Goal: Task Accomplishment & Management: Use online tool/utility

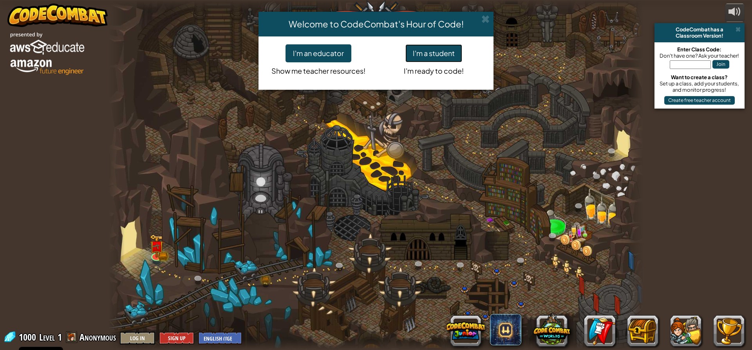
click at [430, 51] on button "I'm a student" at bounding box center [433, 53] width 57 height 18
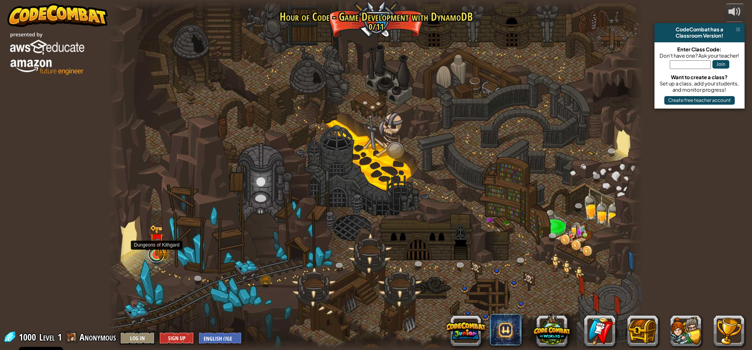
click at [154, 259] on link at bounding box center [156, 254] width 16 height 16
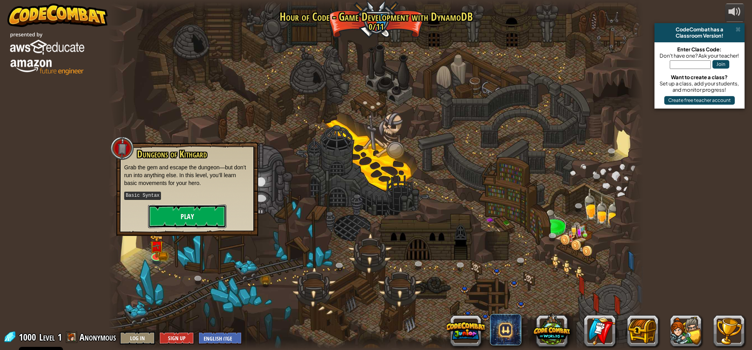
click at [173, 211] on button "Play" at bounding box center [187, 216] width 78 height 24
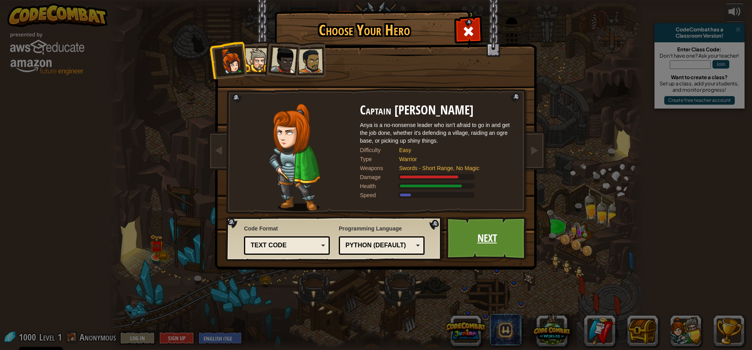
click at [481, 235] on link "Next" at bounding box center [487, 238] width 82 height 43
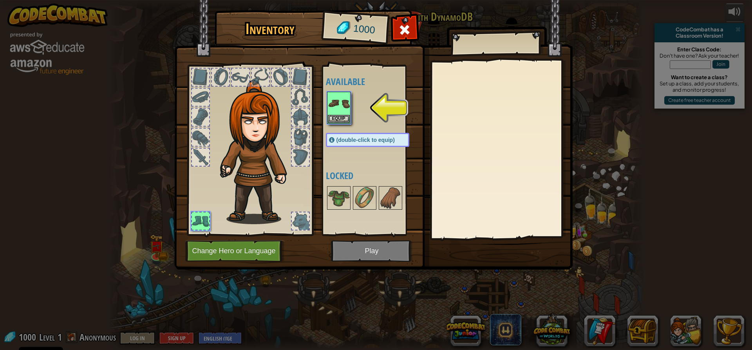
drag, startPoint x: 383, startPoint y: 253, endPoint x: 352, endPoint y: 154, distance: 104.0
click at [378, 248] on img at bounding box center [373, 127] width 398 height 284
click at [339, 116] on button "Equip" at bounding box center [339, 118] width 22 height 8
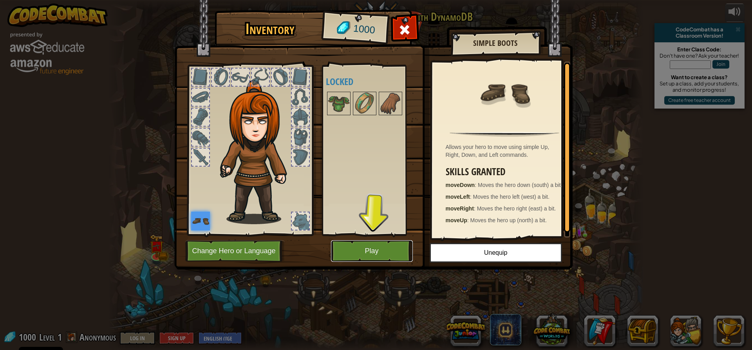
click at [383, 250] on button "Play" at bounding box center [372, 251] width 82 height 22
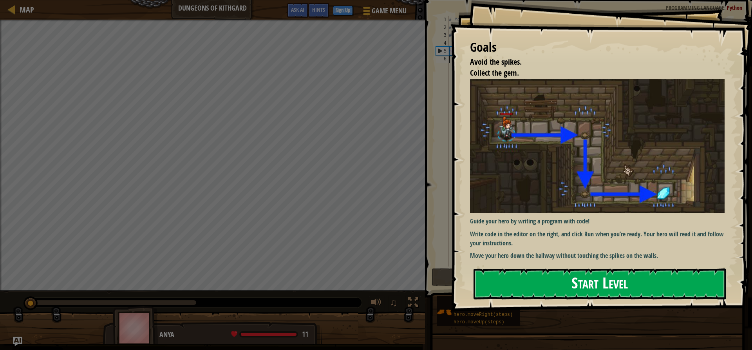
click at [622, 279] on button "Start Level" at bounding box center [600, 283] width 253 height 31
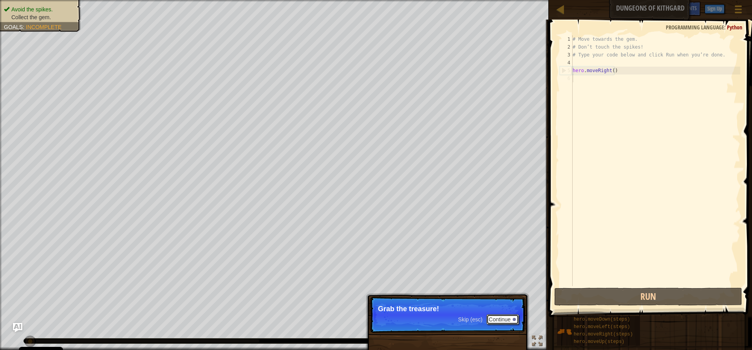
click at [500, 315] on button "Continue" at bounding box center [502, 319] width 33 height 10
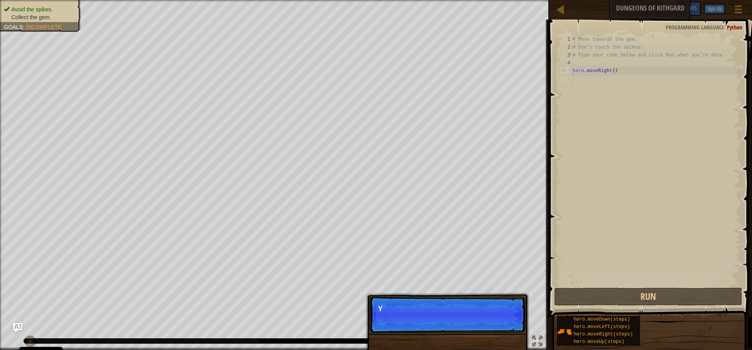
scroll to position [4, 0]
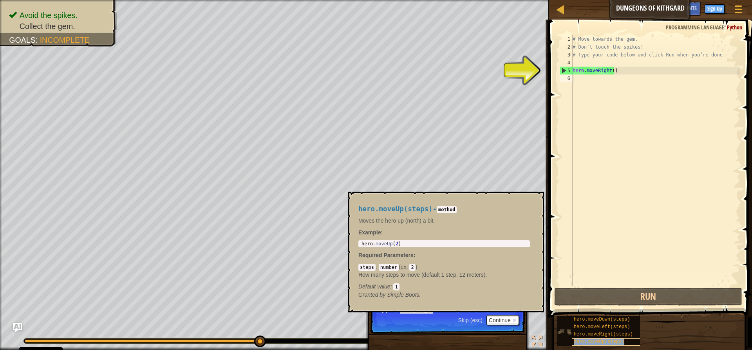
click at [600, 340] on span "hero.moveUp(steps)" at bounding box center [599, 341] width 51 height 5
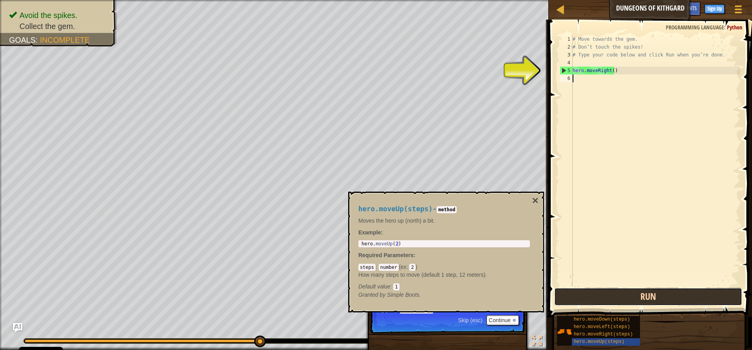
click at [635, 298] on button "Run" at bounding box center [648, 296] width 188 height 18
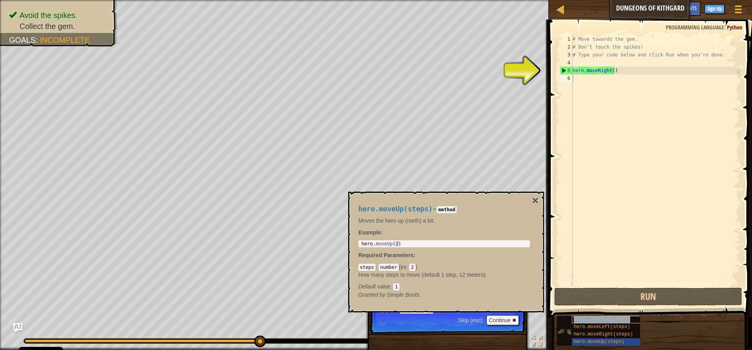
click at [606, 316] on div "hero.moveDown(steps)" at bounding box center [609, 319] width 75 height 7
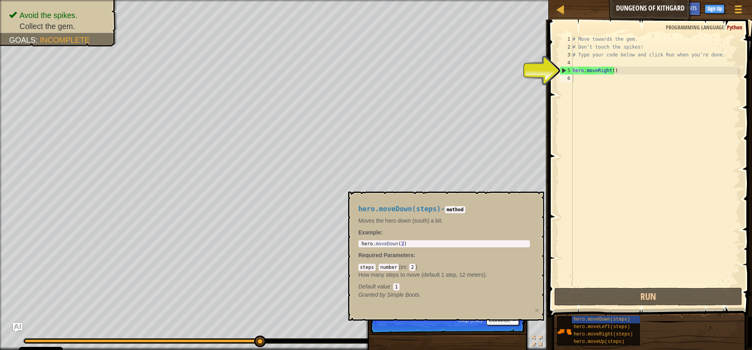
click at [410, 268] on code "2" at bounding box center [412, 267] width 6 height 7
click at [410, 264] on code "2" at bounding box center [412, 267] width 6 height 7
click at [411, 268] on code "2" at bounding box center [412, 267] width 6 height 7
click at [411, 269] on code "2" at bounding box center [412, 267] width 6 height 7
click at [412, 267] on code "2" at bounding box center [412, 267] width 6 height 7
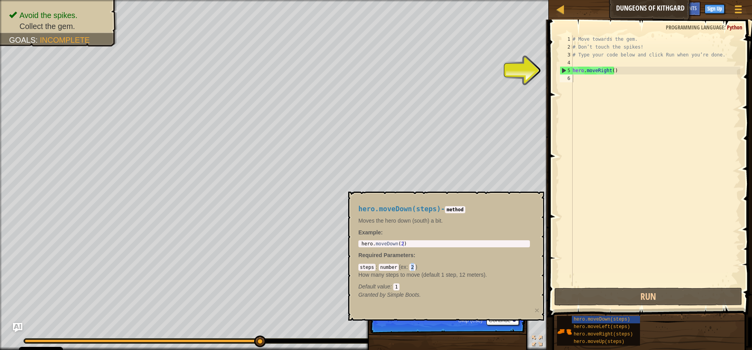
drag, startPoint x: 407, startPoint y: 267, endPoint x: 416, endPoint y: 266, distance: 8.7
click at [416, 266] on div "steps : number ( ex : 2 ) How many steps to move (default 1 step, 12 meters). D…" at bounding box center [444, 276] width 172 height 27
click at [494, 290] on div "hero.moveDown(steps) - method Moves the hero down (south) a bit. Example : 1 he…" at bounding box center [444, 252] width 183 height 108
type textarea "hero.moveDown(2)"
click at [408, 244] on div "hero . moveDown ( 2 )" at bounding box center [444, 249] width 168 height 16
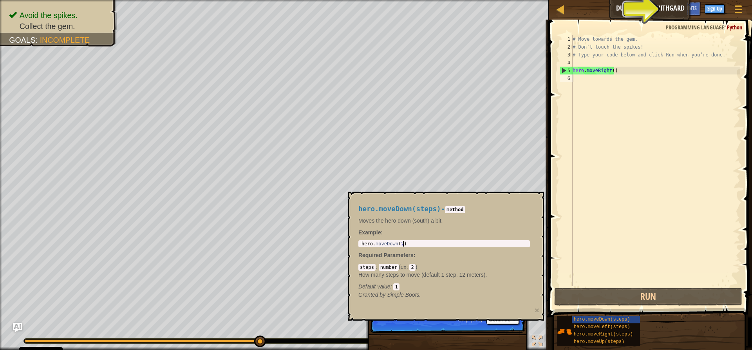
click at [403, 240] on div "hero.moveDown(2) 1 hero . moveDown ( 2 ) הההההההההההההההההההההההההההההההההההההה…" at bounding box center [444, 243] width 172 height 7
click at [410, 242] on div "hero . moveDown ( 2 )" at bounding box center [444, 249] width 168 height 16
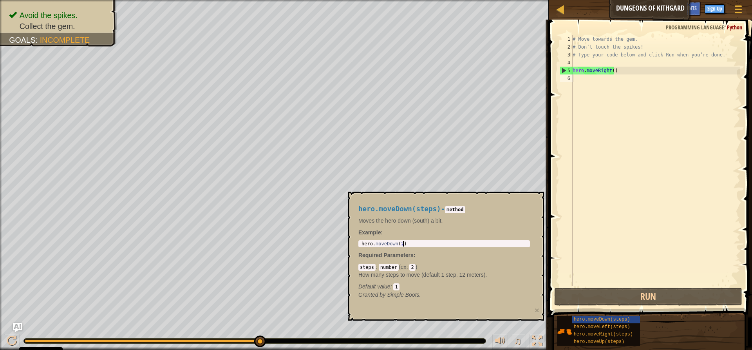
click at [404, 244] on div "hero . moveDown ( 2 )" at bounding box center [444, 249] width 168 height 16
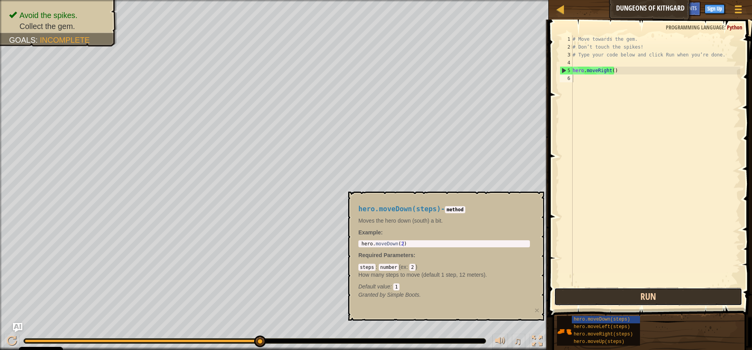
click at [608, 301] on button "Run" at bounding box center [648, 296] width 188 height 18
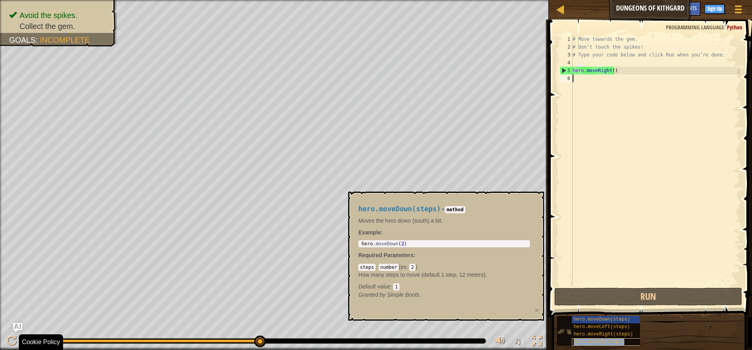
click at [634, 344] on div "hero.moveUp(steps)" at bounding box center [609, 341] width 75 height 7
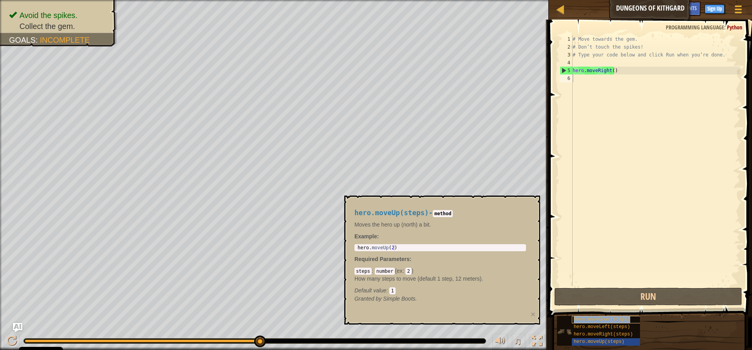
click at [604, 317] on span "hero.moveDown(steps)" at bounding box center [602, 318] width 56 height 5
click at [603, 316] on span "hero.moveDown(steps)" at bounding box center [602, 318] width 56 height 5
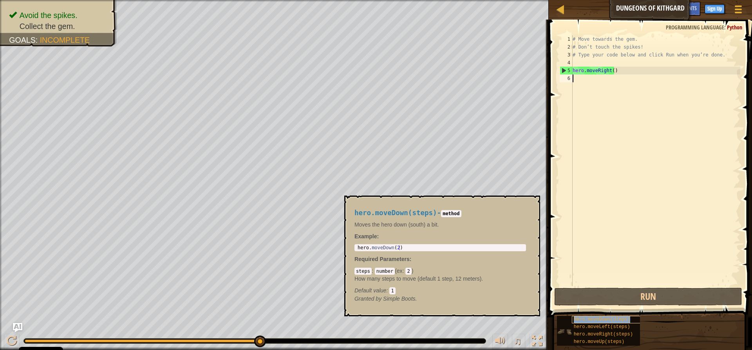
click at [600, 317] on span "hero.moveDown(steps)" at bounding box center [602, 318] width 56 height 5
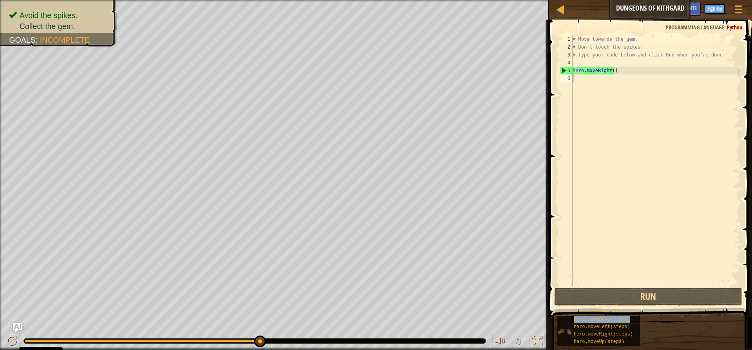
click at [600, 317] on span "hero.moveDown(steps)" at bounding box center [602, 318] width 56 height 5
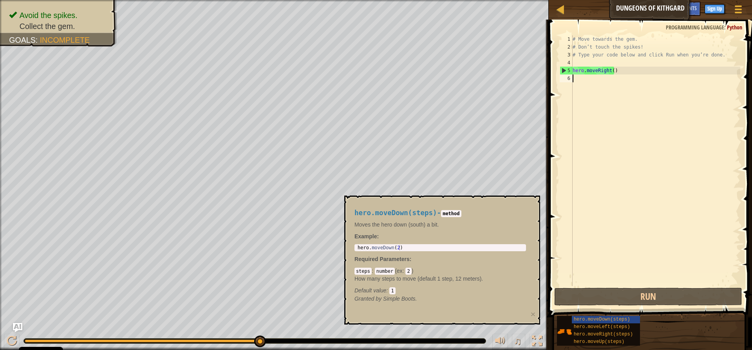
type textarea "h"
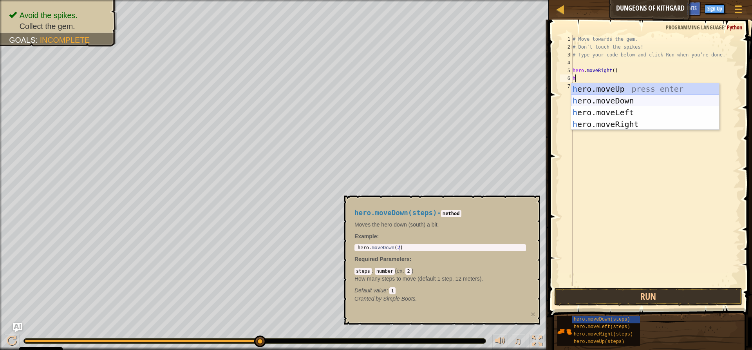
click at [647, 100] on div "h ero.moveUp press enter h ero.moveDown press enter h ero.moveLeft press enter …" at bounding box center [645, 118] width 148 height 71
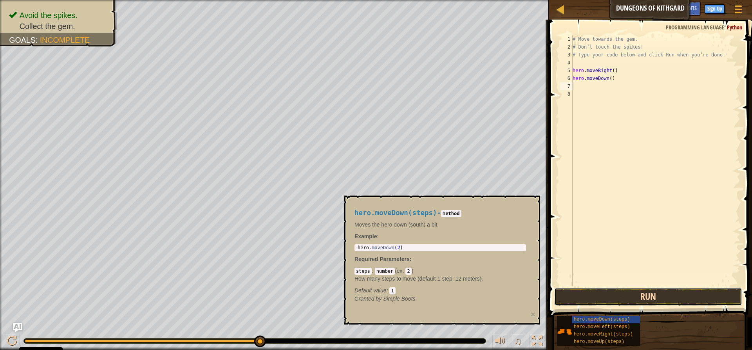
click at [671, 292] on button "Run" at bounding box center [648, 296] width 188 height 18
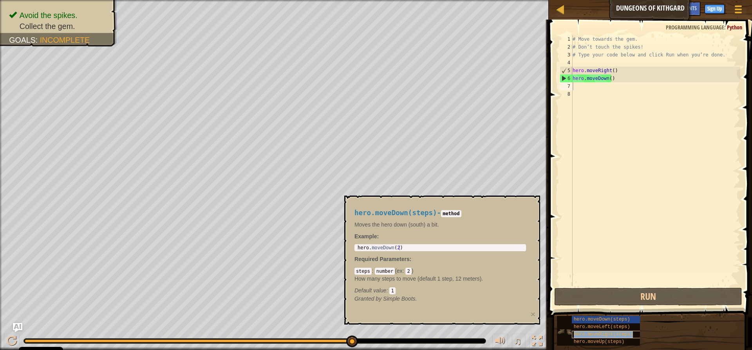
click at [599, 332] on span "hero.moveRight(steps)" at bounding box center [603, 333] width 59 height 5
click at [568, 89] on div "7" at bounding box center [566, 86] width 13 height 8
click at [584, 84] on div "# Move towards the gem. # Don’t touch the spikes! # Type your code below and cl…" at bounding box center [655, 168] width 169 height 266
click at [585, 87] on div "# Move towards the gem. # Don’t touch the spikes! # Type your code below and cl…" at bounding box center [655, 168] width 169 height 266
click at [617, 333] on span "hero.moveRight(steps)" at bounding box center [603, 333] width 59 height 5
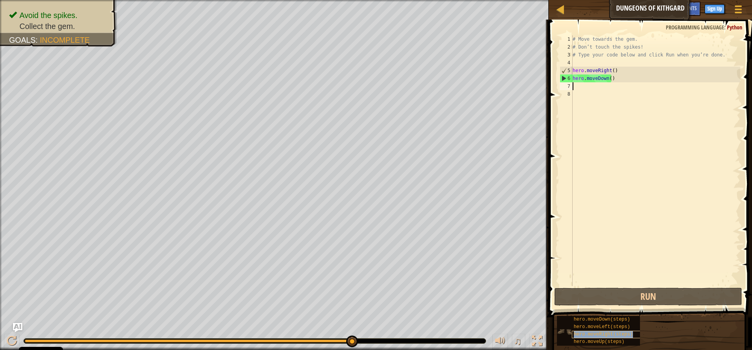
click at [615, 332] on span "hero.moveRight(steps)" at bounding box center [603, 333] width 59 height 5
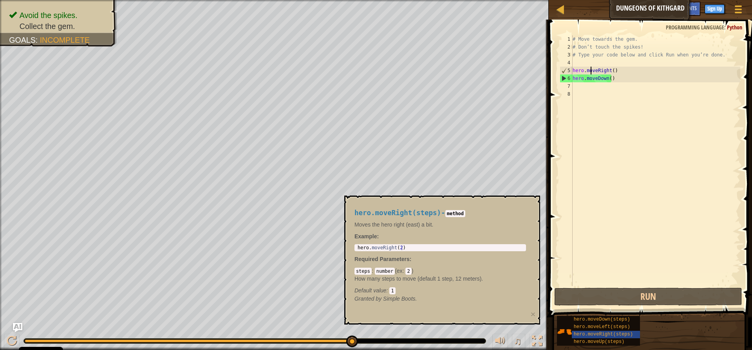
click at [592, 71] on div "# Move towards the gem. # Don’t touch the spikes! # Type your code below and cl…" at bounding box center [655, 168] width 169 height 266
type textarea "hero.moveRight()"
click at [604, 71] on div "# Move towards the gem. # Don’t touch the spikes! # Type your code below and cl…" at bounding box center [655, 168] width 169 height 266
click at [567, 90] on div "8" at bounding box center [566, 94] width 13 height 8
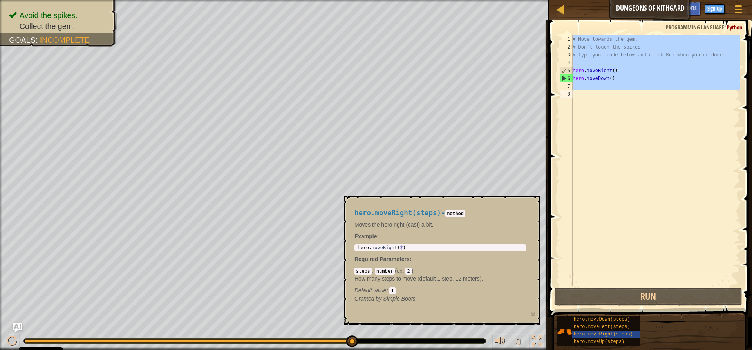
click at [567, 90] on div "8" at bounding box center [566, 94] width 13 height 8
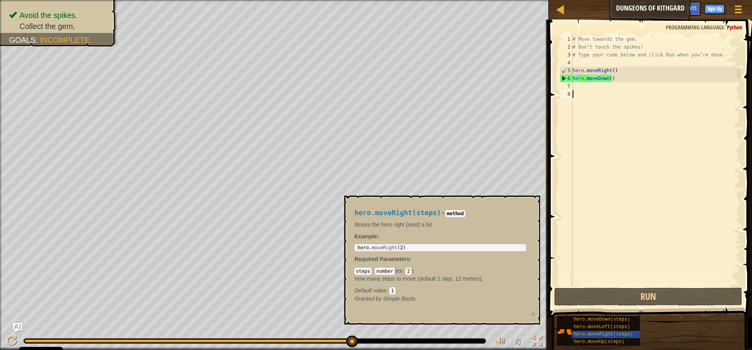
click at [567, 90] on div "8" at bounding box center [566, 94] width 13 height 8
type textarea "h"
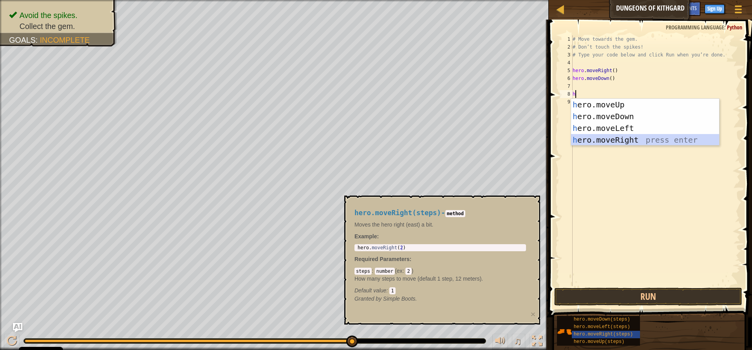
click at [617, 139] on div "h ero.moveUp press enter h ero.moveDown press enter h ero.moveLeft press enter …" at bounding box center [645, 134] width 148 height 71
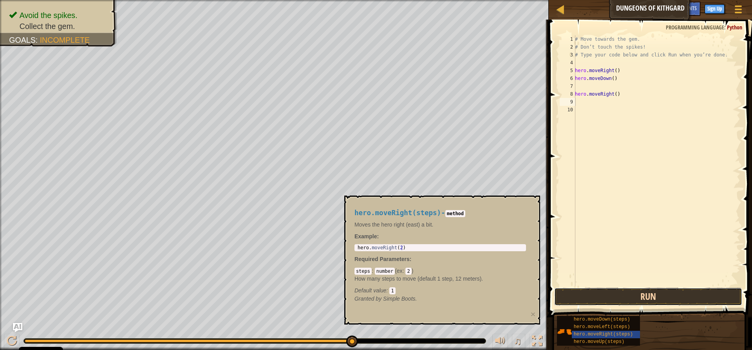
click at [698, 299] on button "Run" at bounding box center [648, 296] width 188 height 18
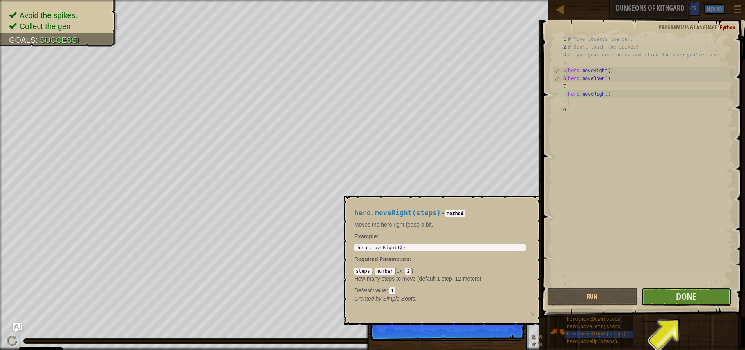
click at [717, 293] on button "Done" at bounding box center [687, 296] width 90 height 18
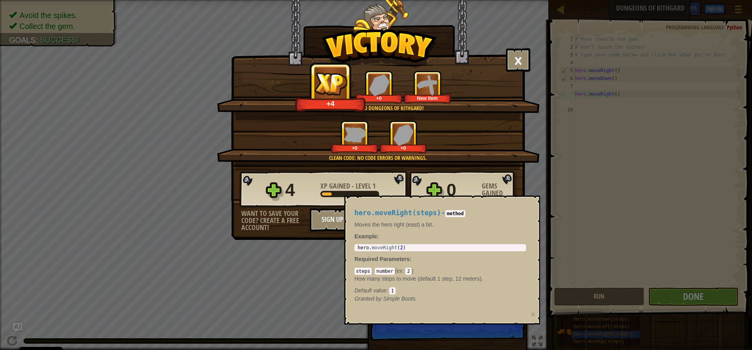
click at [518, 195] on div "4 XP Gained - Level 1 0 Gems Gained Want to save your code? Create a free accou…" at bounding box center [377, 200] width 293 height 61
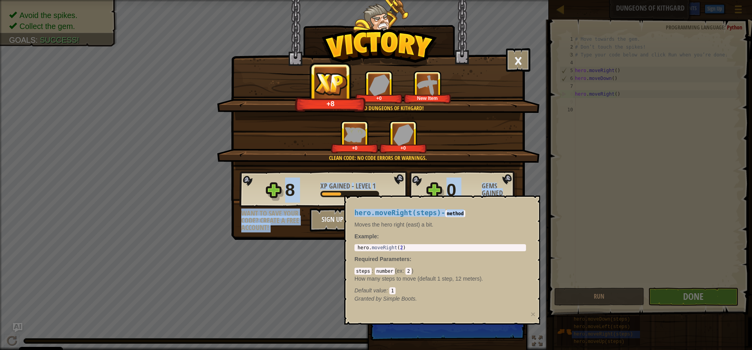
drag, startPoint x: 517, startPoint y: 195, endPoint x: 514, endPoint y: 200, distance: 5.8
click at [515, 9] on body "Cookie Policy CodeCombat uses a few essential and non-essential cookies. Privac…" at bounding box center [376, 4] width 752 height 9
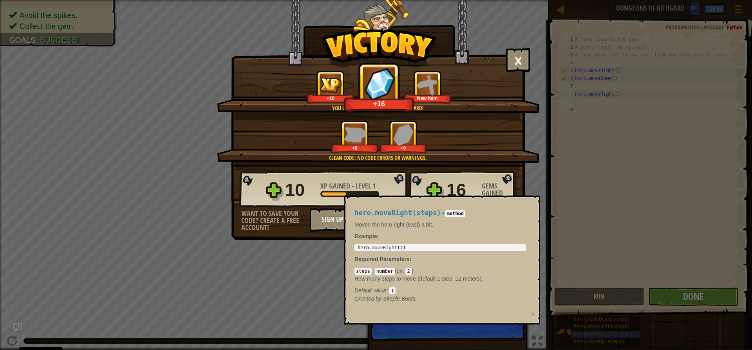
click at [46, 215] on div "× Well done, hero. You’re building the strength to escape [PERSON_NAME]. How fu…" at bounding box center [376, 175] width 752 height 350
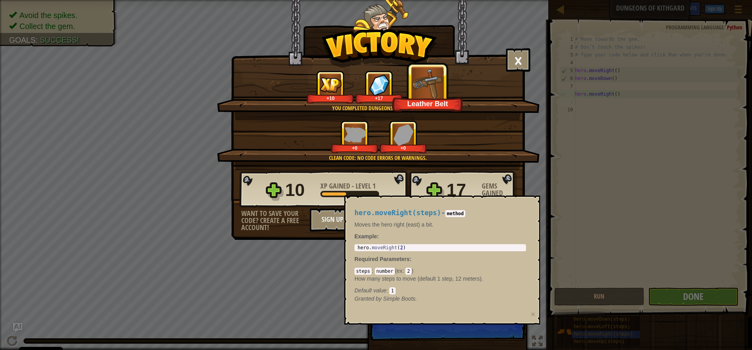
click at [463, 332] on div "× Well done, hero. You’re building the strength to escape [PERSON_NAME]. How fu…" at bounding box center [376, 175] width 752 height 350
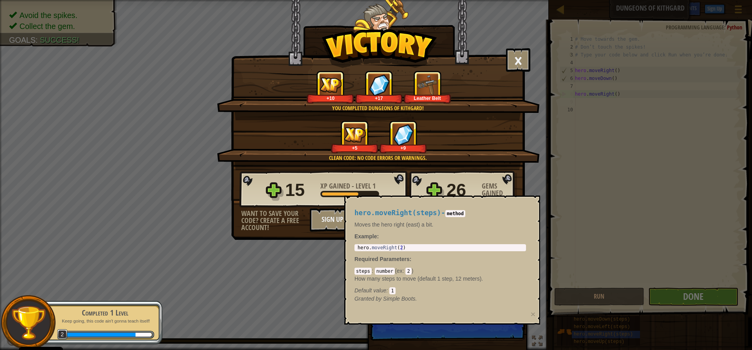
click at [419, 324] on div "hero.moveRight(steps) - method Moves the hero right (east) a bit. Example : 1 h…" at bounding box center [442, 259] width 196 height 129
click at [473, 221] on p "Moves the hero right (east) a bit." at bounding box center [440, 225] width 172 height 8
click at [517, 54] on button "×" at bounding box center [518, 60] width 24 height 24
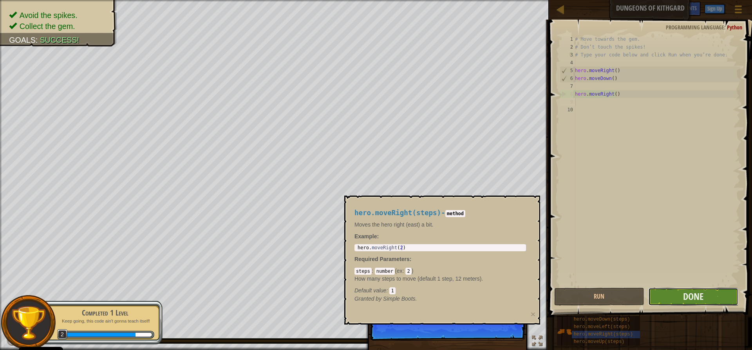
click at [722, 296] on button "Done" at bounding box center [693, 296] width 90 height 18
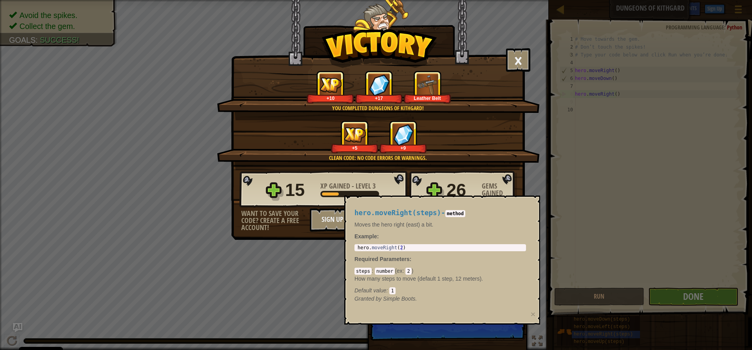
click at [421, 179] on div "15 XP Gained - Level 3 26 Gems Gained" at bounding box center [378, 189] width 278 height 38
drag, startPoint x: 523, startPoint y: 306, endPoint x: 517, endPoint y: 310, distance: 7.3
click at [522, 307] on div "hero.moveRight(steps) - method Moves the hero right (east) a bit. Example : 1 h…" at bounding box center [440, 256] width 183 height 108
click at [494, 317] on div "hero.moveRight(steps) - method Moves the hero right (east) a bit. Example : 1 h…" at bounding box center [442, 259] width 196 height 129
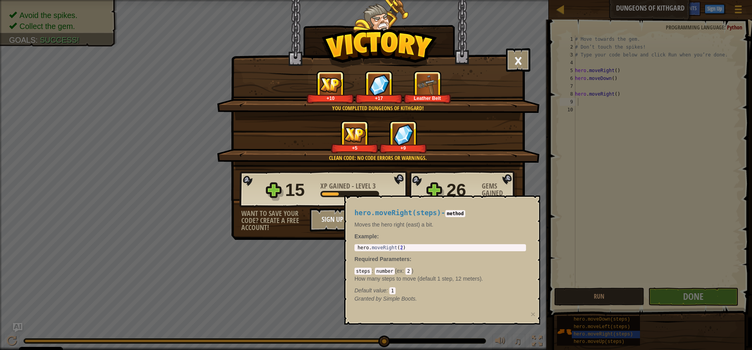
click at [616, 299] on div "× Well done, hero. You’re building the strength to escape [PERSON_NAME]. How fu…" at bounding box center [376, 175] width 752 height 350
drag, startPoint x: 450, startPoint y: 222, endPoint x: 448, endPoint y: 216, distance: 6.9
click at [448, 216] on div "hero.moveRight(steps) - method Moves the hero right (east) a bit. Example : 1 h…" at bounding box center [440, 256] width 183 height 108
click at [430, 203] on div "hero.moveRight(steps) - method Moves the hero right (east) a bit. Example : 1 h…" at bounding box center [440, 256] width 183 height 108
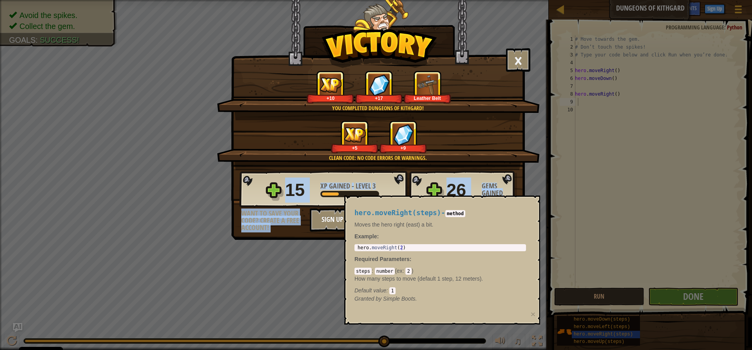
drag, startPoint x: 324, startPoint y: 204, endPoint x: 332, endPoint y: 223, distance: 21.0
click at [332, 223] on div "15 XP Gained - Level 3 26 Gems Gained Want to save your code? Create a free acc…" at bounding box center [377, 200] width 293 height 61
click at [332, 223] on button "Sign Up to Save Progress" at bounding box center [359, 220] width 98 height 24
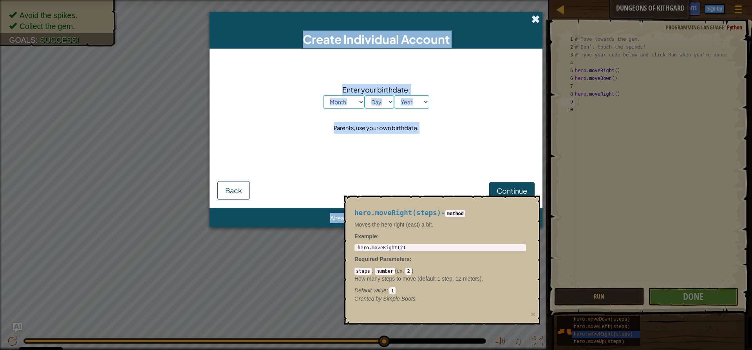
click at [538, 15] on span at bounding box center [535, 19] width 8 height 8
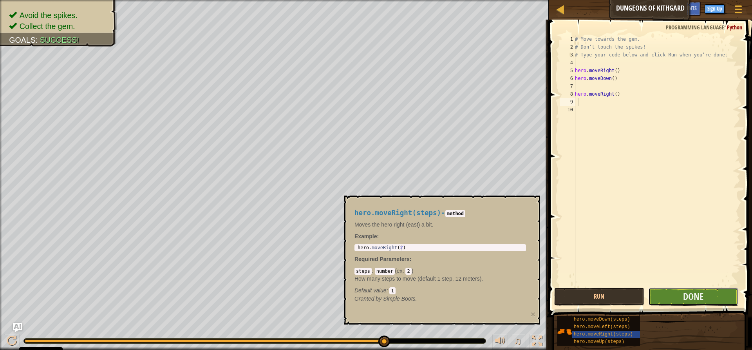
click at [680, 293] on button "Done" at bounding box center [693, 296] width 90 height 18
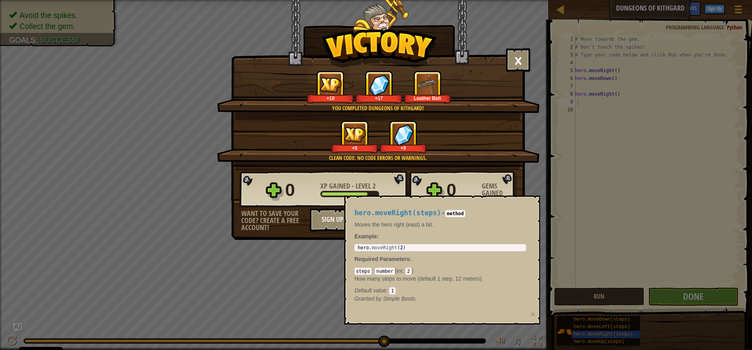
click at [467, 220] on div "hero.moveRight(steps) - method Moves the hero right (east) a bit. Example : 1 h…" at bounding box center [440, 256] width 183 height 108
click at [449, 213] on code "method" at bounding box center [455, 213] width 20 height 7
click at [693, 262] on div "× Well done, hero. You’re building the strength to escape [PERSON_NAME]. How fu…" at bounding box center [376, 175] width 752 height 350
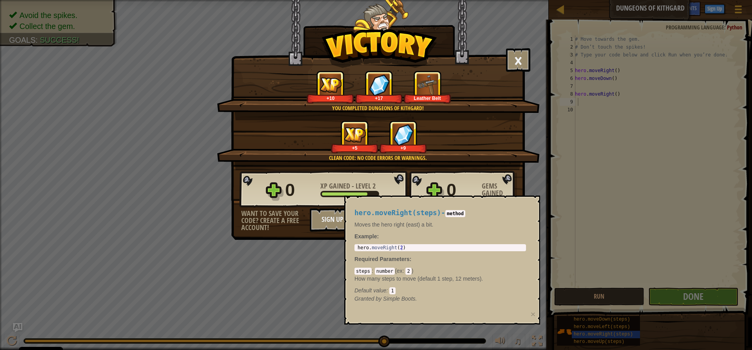
click at [405, 293] on div "Default value : 1" at bounding box center [440, 290] width 172 height 8
click at [591, 338] on div "× Well done, hero. You’re building the strength to escape [PERSON_NAME]. How fu…" at bounding box center [376, 175] width 752 height 350
click at [576, 338] on div "× Well done, hero. You’re building the strength to escape [PERSON_NAME]. How fu…" at bounding box center [376, 175] width 752 height 350
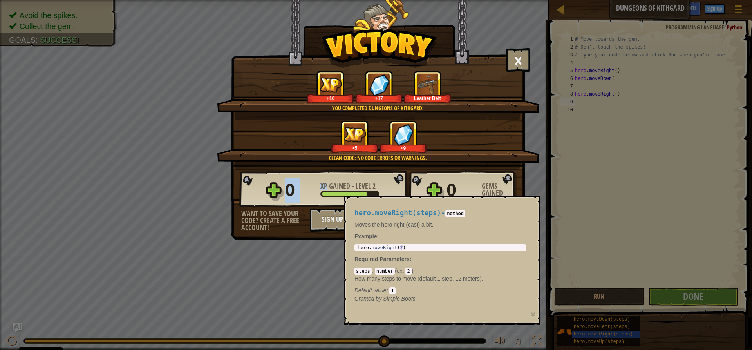
click at [575, 338] on div "× Well done, hero. You’re building the strength to escape [PERSON_NAME]. How fu…" at bounding box center [376, 175] width 752 height 350
drag, startPoint x: 394, startPoint y: 294, endPoint x: 388, endPoint y: 290, distance: 7.2
click at [388, 290] on div "Default value : 1" at bounding box center [440, 290] width 172 height 8
click at [424, 290] on div "Default value : 1" at bounding box center [440, 290] width 172 height 8
click at [423, 293] on div "Default value : 1" at bounding box center [440, 290] width 172 height 8
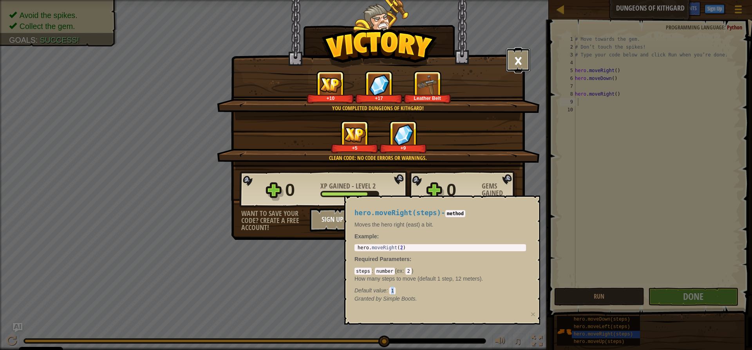
click at [508, 59] on button "×" at bounding box center [518, 60] width 24 height 24
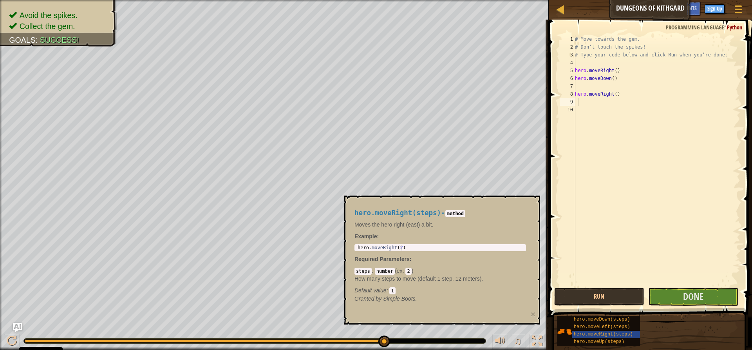
click at [622, 326] on span "hero.moveLeft(steps)" at bounding box center [602, 326] width 56 height 5
click at [623, 328] on span "hero.moveLeft(steps)" at bounding box center [602, 326] width 56 height 5
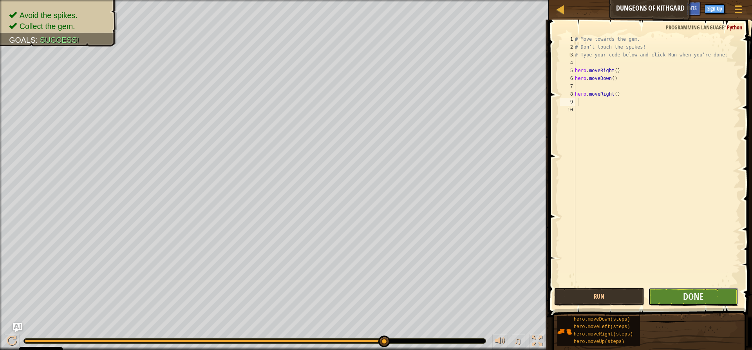
click at [682, 297] on button "Done" at bounding box center [693, 296] width 90 height 18
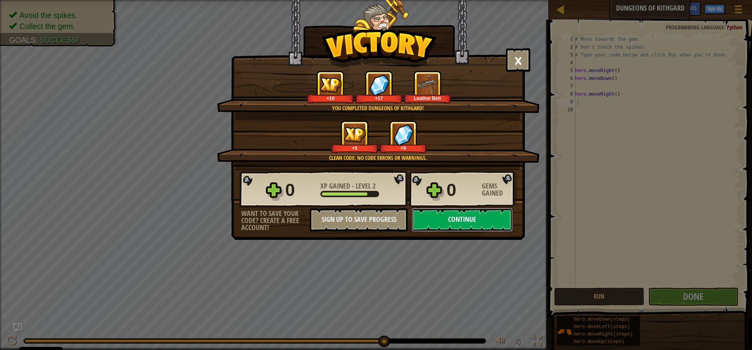
click at [483, 225] on button "Continue" at bounding box center [462, 220] width 101 height 24
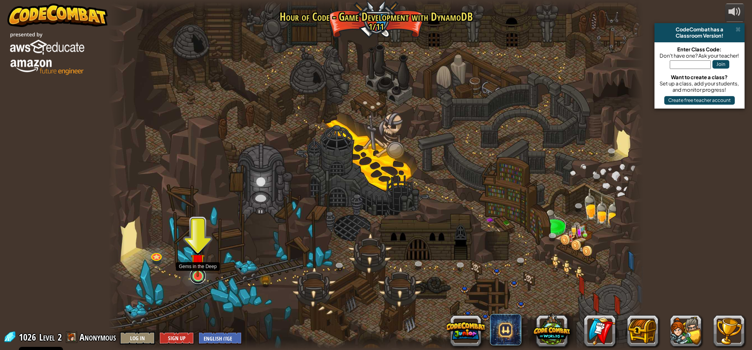
click at [201, 278] on link at bounding box center [198, 276] width 16 height 16
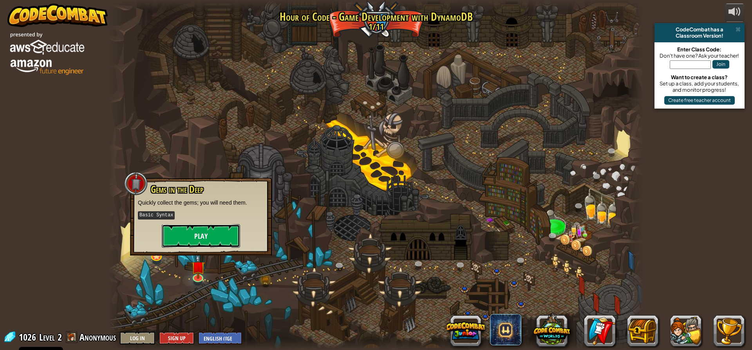
click at [214, 238] on button "Play" at bounding box center [201, 236] width 78 height 24
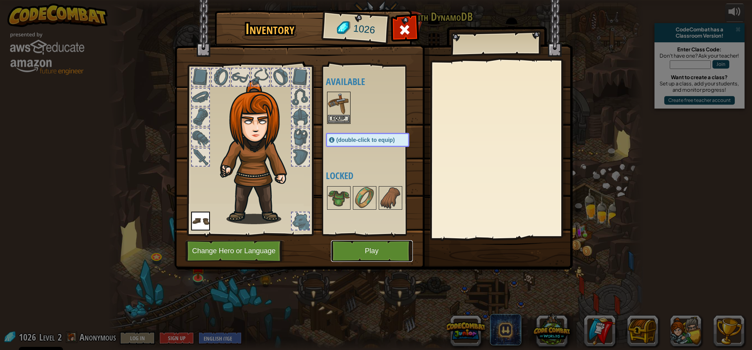
click at [386, 251] on button "Play" at bounding box center [372, 251] width 82 height 22
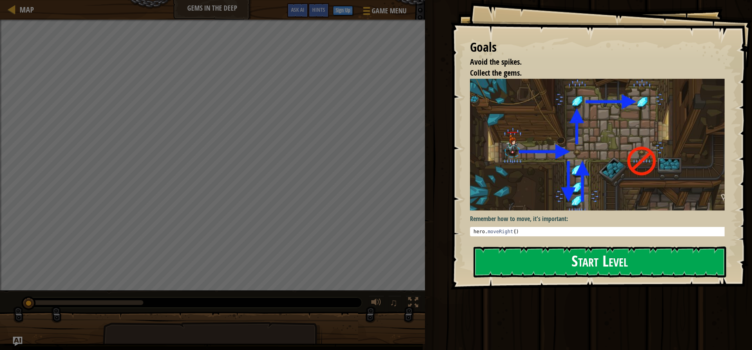
click at [582, 255] on button "Start Level" at bounding box center [600, 261] width 253 height 31
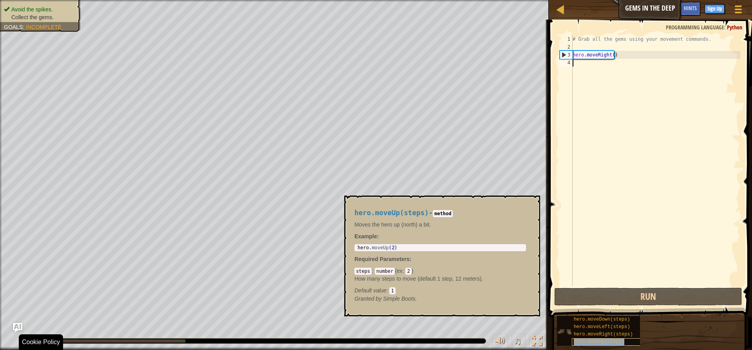
click at [589, 339] on span "hero.moveUp(steps)" at bounding box center [599, 341] width 51 height 5
click at [578, 67] on div "# Grab all the gems using your movement commands. hero . moveRight ( )" at bounding box center [655, 168] width 169 height 266
type textarea "m"
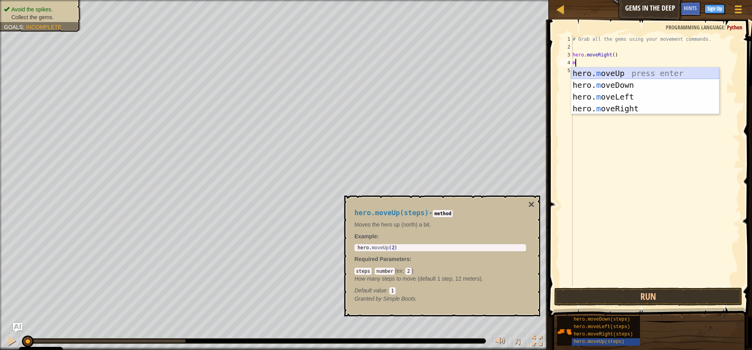
click at [646, 72] on div "hero. m oveUp press enter hero. m oveDown press enter hero. m oveLeft press ent…" at bounding box center [645, 102] width 148 height 71
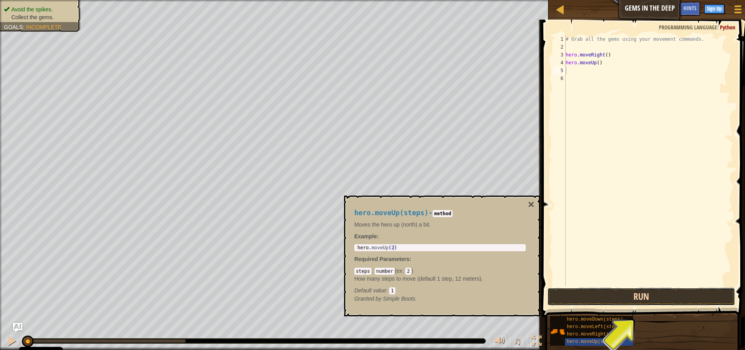
click at [601, 300] on button "Run" at bounding box center [642, 296] width 188 height 18
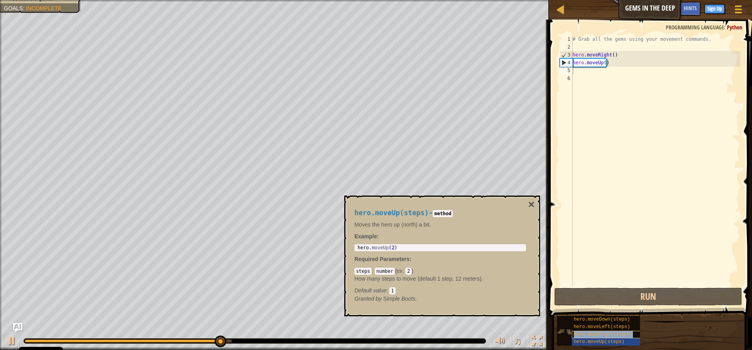
click at [593, 335] on span "hero.moveRight(steps)" at bounding box center [603, 333] width 59 height 5
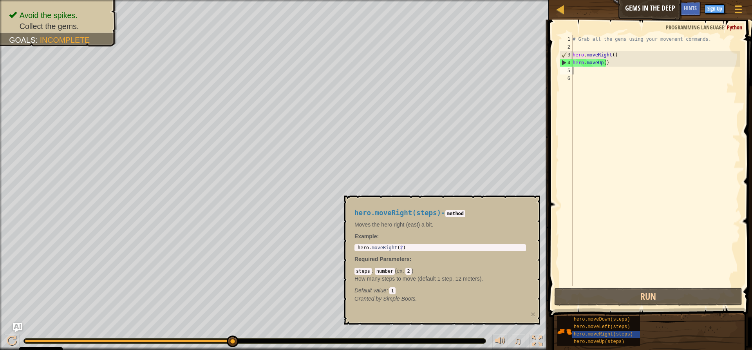
type textarea "h"
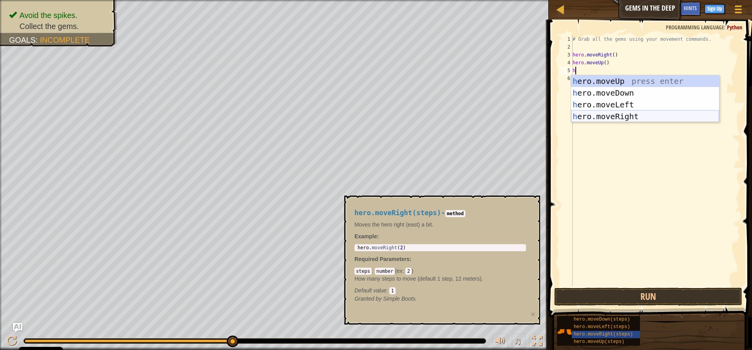
click at [620, 114] on div "h ero.moveUp press enter h ero.moveDown press enter h ero.moveLeft press enter …" at bounding box center [645, 110] width 148 height 71
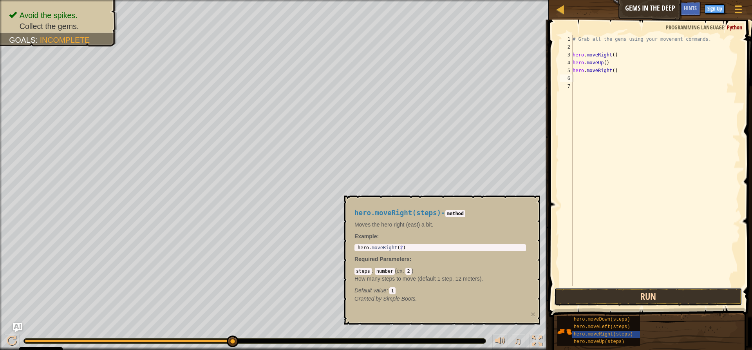
click at [660, 289] on button "Run" at bounding box center [648, 296] width 188 height 18
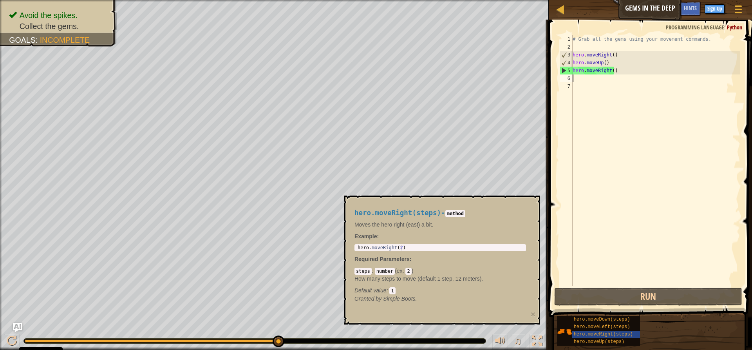
type textarea "h"
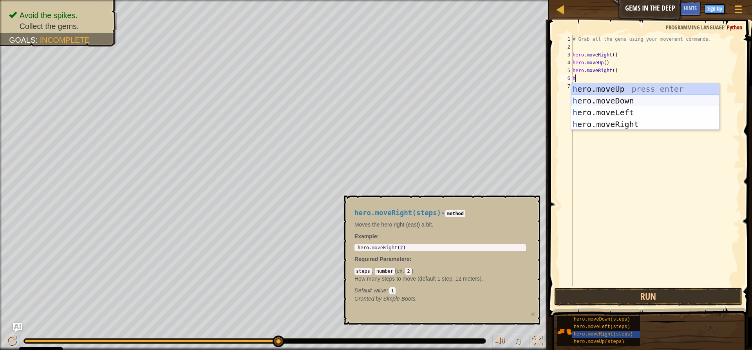
click at [613, 99] on div "h ero.moveUp press enter h ero.moveDown press enter h ero.moveLeft press enter …" at bounding box center [645, 118] width 148 height 71
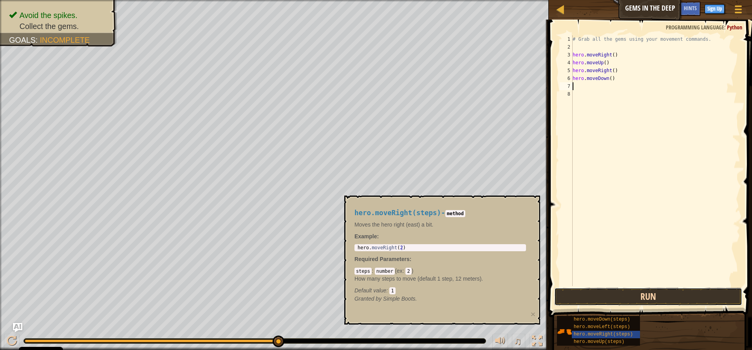
drag, startPoint x: 685, startPoint y: 301, endPoint x: 682, endPoint y: 298, distance: 4.2
click at [685, 301] on button "Run" at bounding box center [648, 296] width 188 height 18
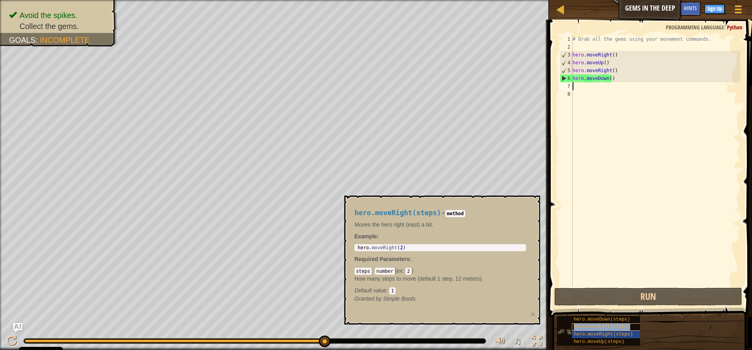
click at [622, 327] on span "hero.moveLeft(steps)" at bounding box center [602, 326] width 56 height 5
type textarea "h"
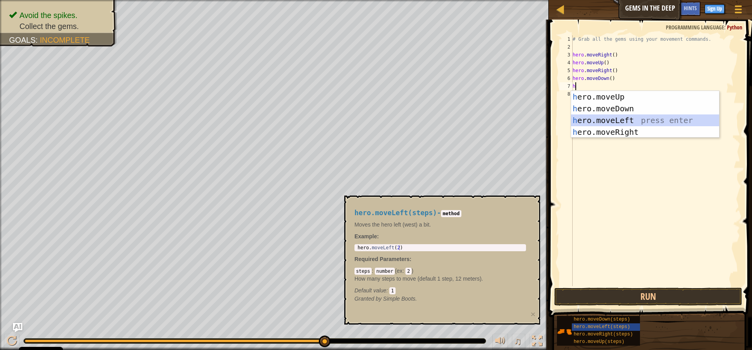
click at [603, 119] on div "h ero.moveUp press enter h ero.moveDown press enter h ero.moveLeft press enter …" at bounding box center [645, 126] width 148 height 71
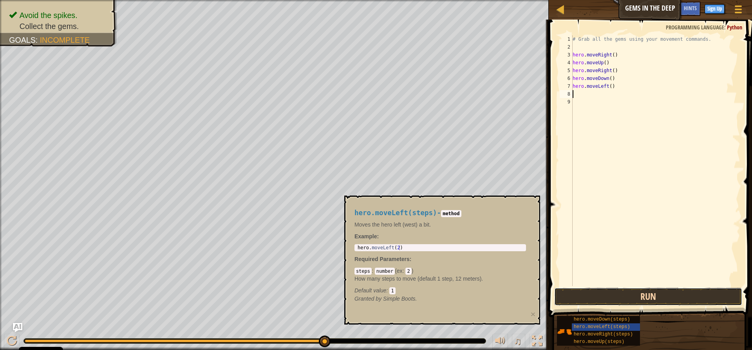
click at [584, 296] on button "Run" at bounding box center [648, 296] width 188 height 18
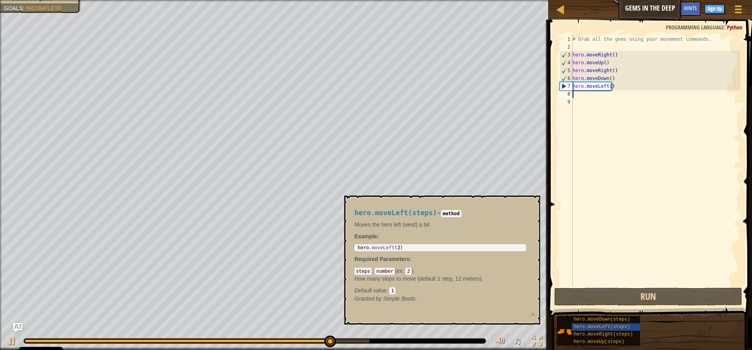
type textarea "h"
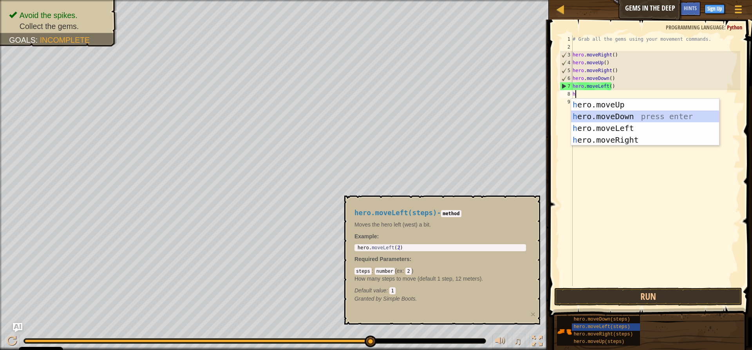
click at [626, 113] on div "h ero.moveUp press enter h ero.moveDown press enter h ero.moveLeft press enter …" at bounding box center [645, 134] width 148 height 71
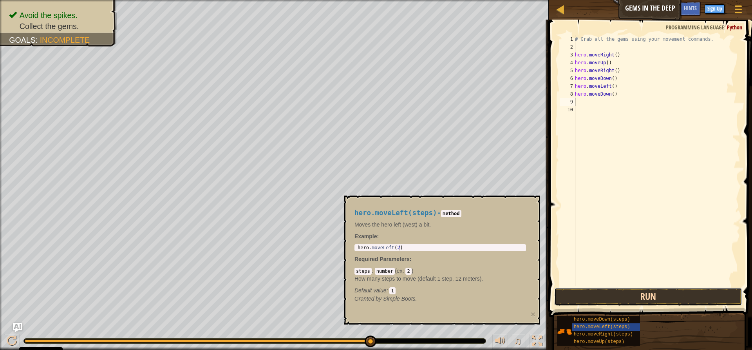
click at [567, 298] on button "Run" at bounding box center [648, 296] width 188 height 18
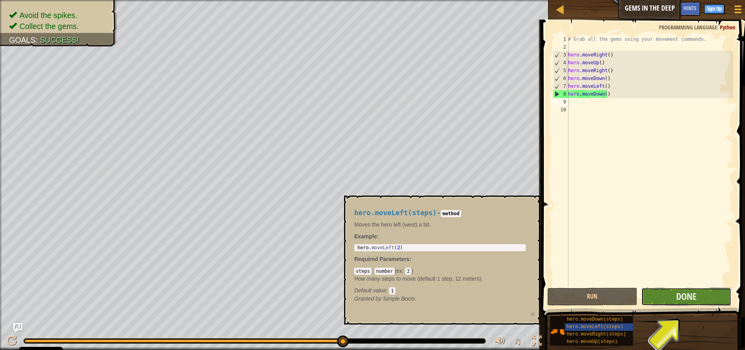
click at [704, 298] on button "Done" at bounding box center [687, 296] width 90 height 18
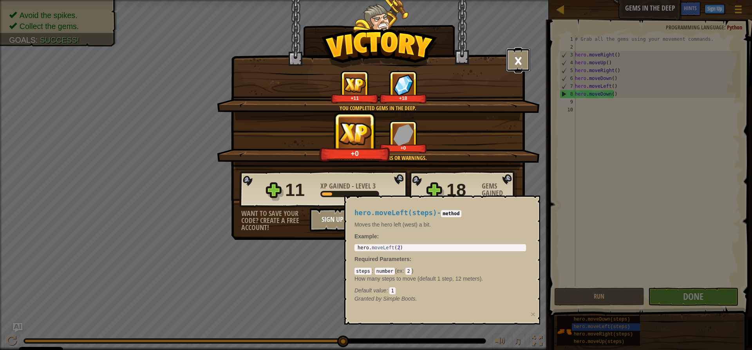
click at [514, 62] on button "×" at bounding box center [518, 60] width 24 height 24
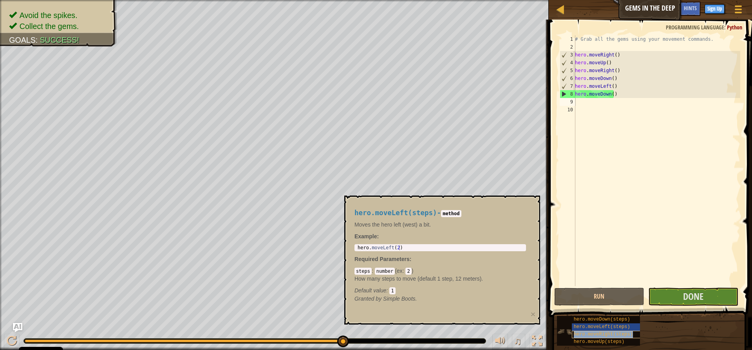
click at [635, 333] on div "hero.moveRight(steps)" at bounding box center [609, 334] width 75 height 7
click at [632, 331] on div "hero.moveRight(steps)" at bounding box center [609, 334] width 75 height 7
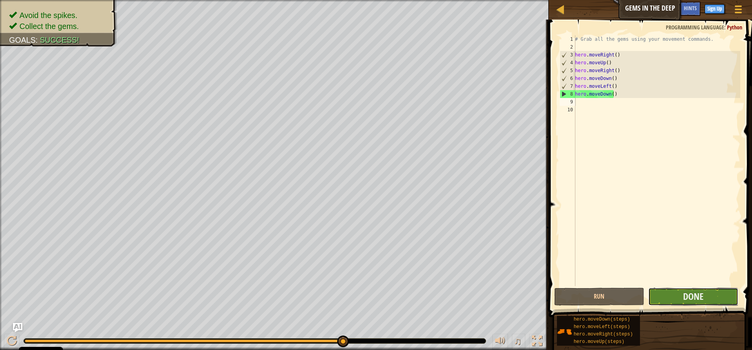
click at [715, 295] on button "Done" at bounding box center [693, 296] width 90 height 18
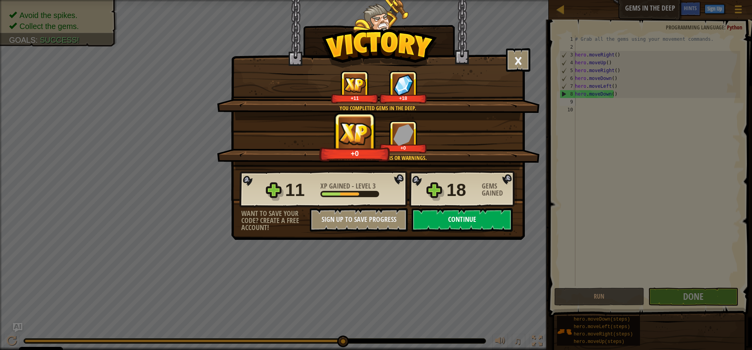
click at [447, 217] on button "Continue" at bounding box center [462, 220] width 101 height 24
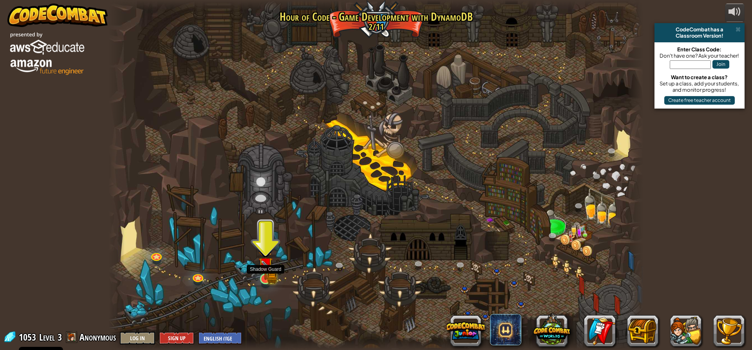
drag, startPoint x: 262, startPoint y: 279, endPoint x: 259, endPoint y: 277, distance: 4.2
click at [262, 279] on img at bounding box center [266, 264] width 14 height 31
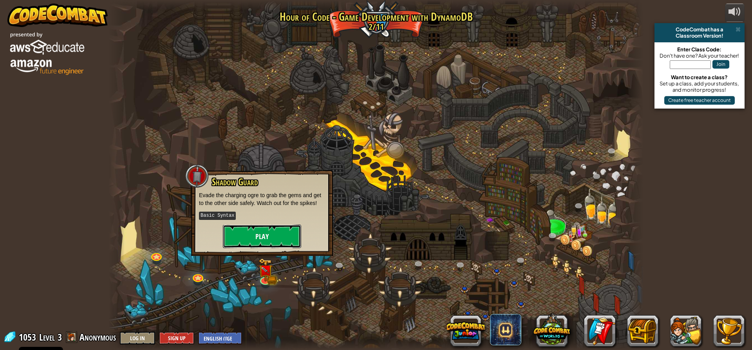
click at [240, 228] on button "Play" at bounding box center [262, 236] width 78 height 24
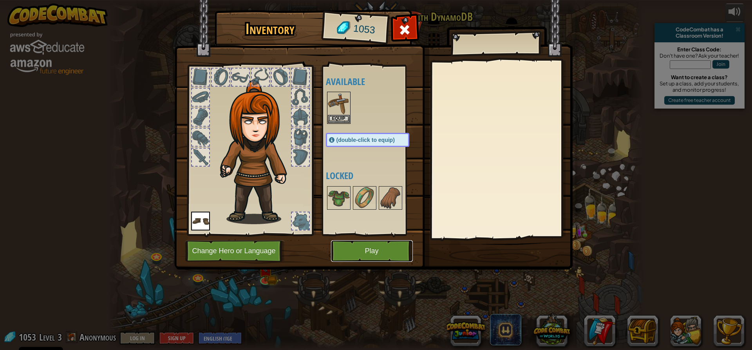
click at [356, 258] on button "Play" at bounding box center [372, 251] width 82 height 22
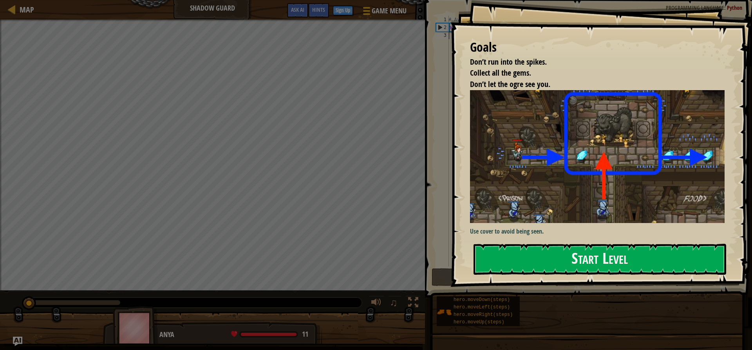
click at [648, 160] on div "Goals Don’t run into the spikes. Collect all the gems. Don’t let the ogre see y…" at bounding box center [601, 143] width 302 height 287
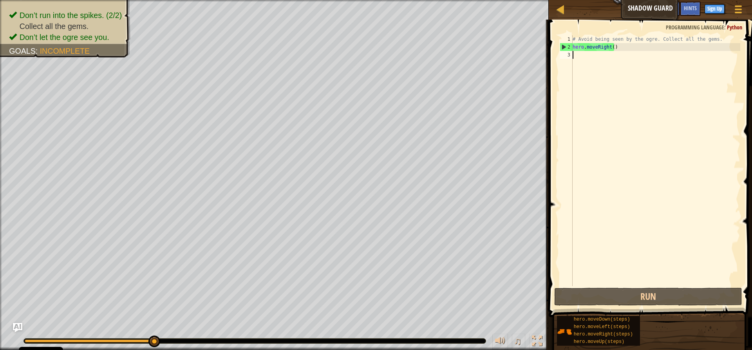
type textarea "h"
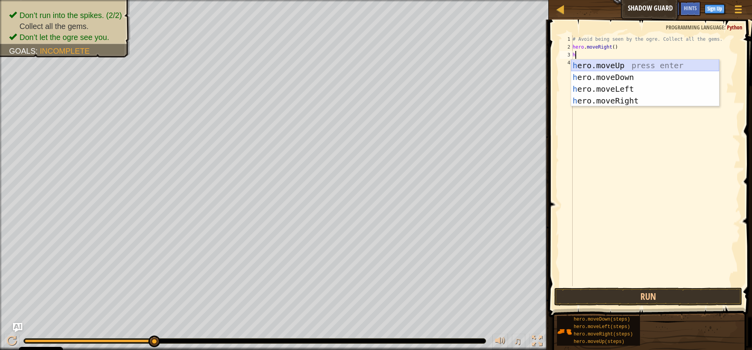
click at [618, 60] on div "h ero.moveUp press enter h ero.moveDown press enter h ero.moveLeft press enter …" at bounding box center [645, 95] width 148 height 71
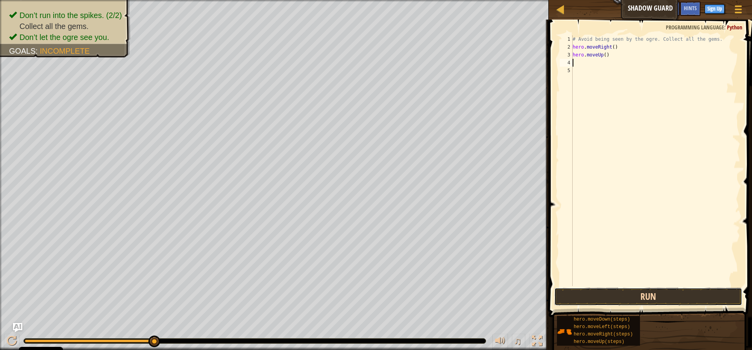
click at [697, 294] on button "Run" at bounding box center [648, 296] width 188 height 18
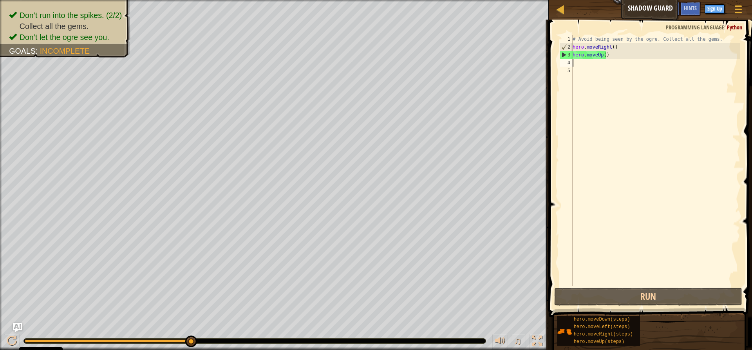
type textarea "h"
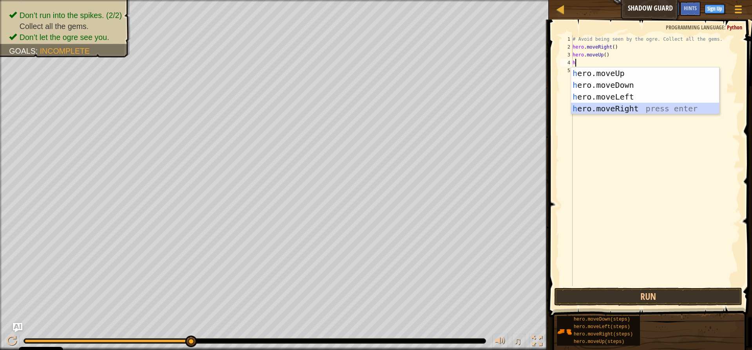
click at [646, 105] on div "h ero.moveUp press enter h ero.moveDown press enter h ero.moveLeft press enter …" at bounding box center [645, 102] width 148 height 71
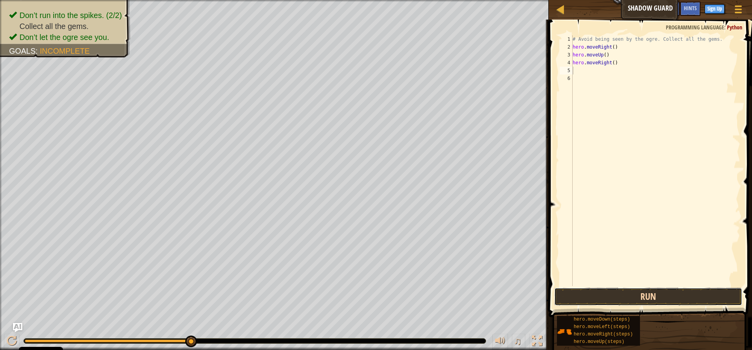
click at [692, 297] on button "Run" at bounding box center [648, 296] width 188 height 18
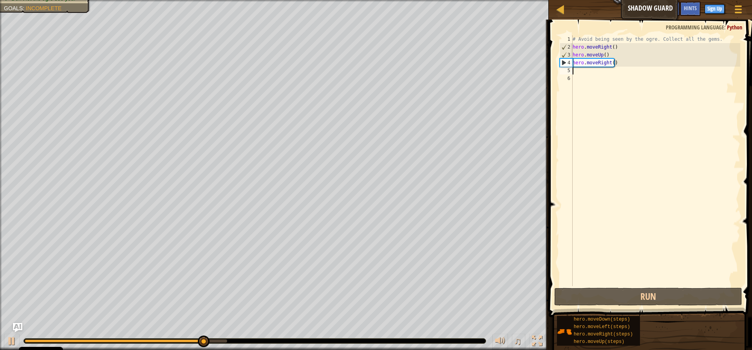
type textarea "m"
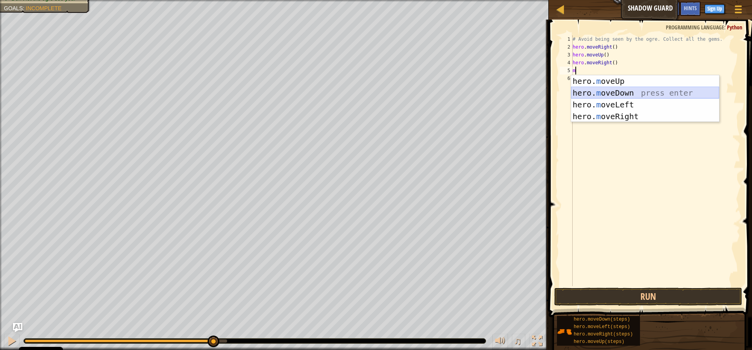
drag, startPoint x: 615, startPoint y: 94, endPoint x: 612, endPoint y: 89, distance: 5.3
click at [616, 94] on div "hero. m oveUp press enter hero. m oveDown press enter hero. m oveLeft press ent…" at bounding box center [645, 110] width 148 height 71
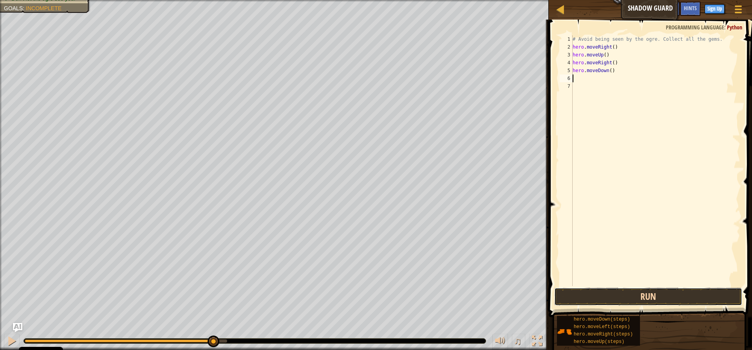
click at [650, 300] on button "Run" at bounding box center [648, 296] width 188 height 18
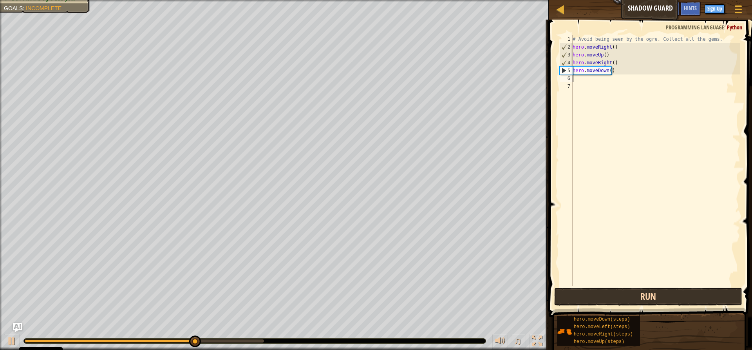
type textarea "h"
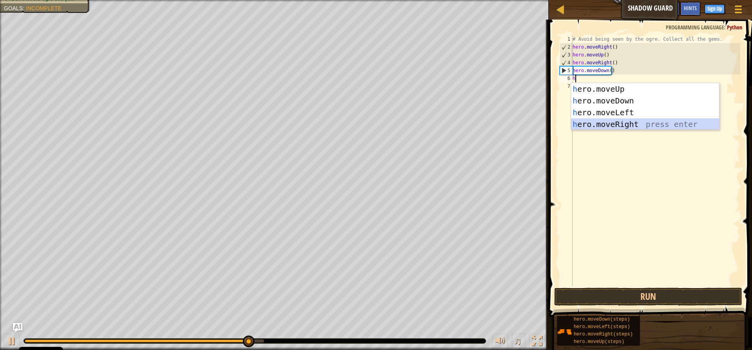
click at [605, 123] on div "h ero.moveUp press enter h ero.moveDown press enter h ero.moveLeft press enter …" at bounding box center [645, 118] width 148 height 71
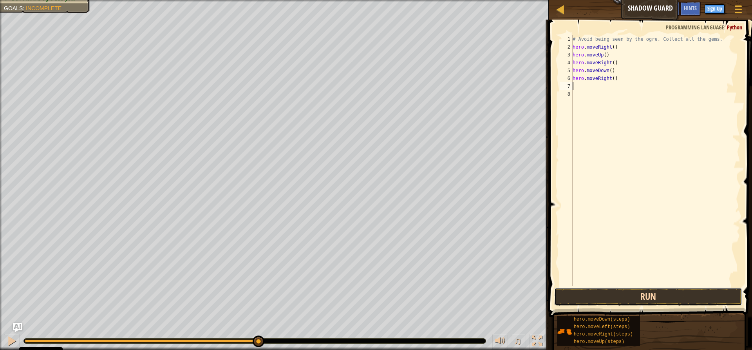
click at [605, 292] on button "Run" at bounding box center [648, 296] width 188 height 18
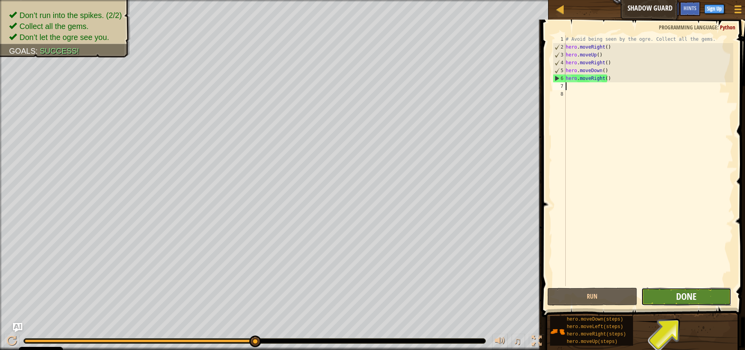
click at [689, 300] on span "Done" at bounding box center [686, 296] width 20 height 13
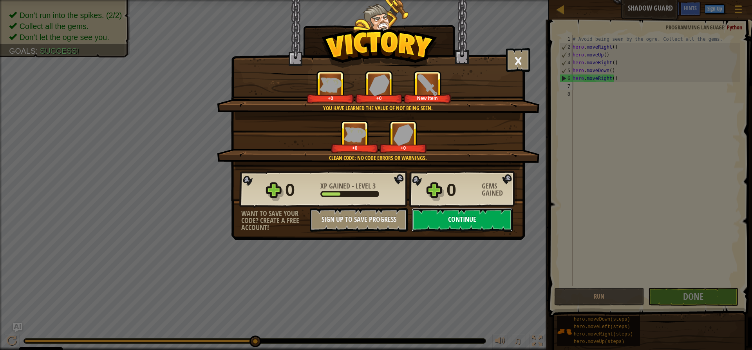
click at [448, 213] on button "Continue" at bounding box center [462, 220] width 101 height 24
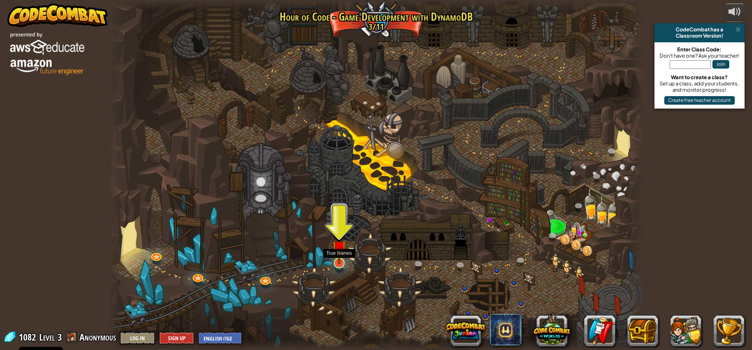
click at [334, 262] on img at bounding box center [339, 247] width 14 height 33
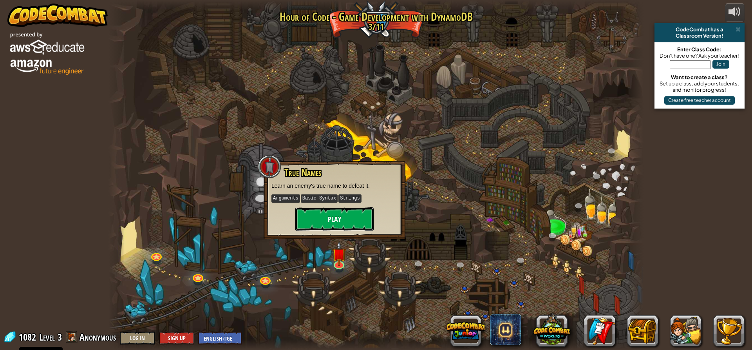
click at [354, 224] on button "Play" at bounding box center [334, 219] width 78 height 24
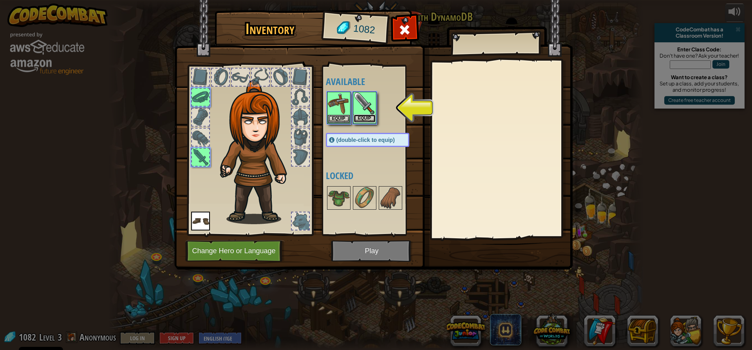
click at [371, 119] on button "Equip" at bounding box center [365, 118] width 22 height 8
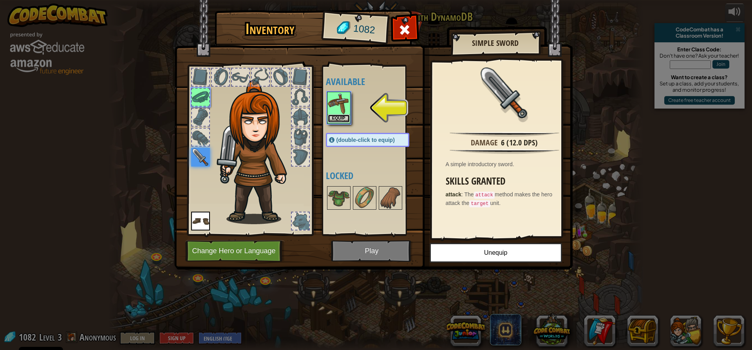
click at [341, 116] on button "Equip" at bounding box center [339, 118] width 22 height 8
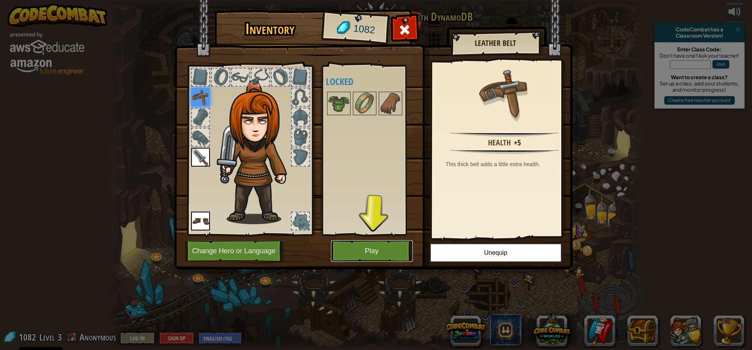
click at [341, 246] on button "Play" at bounding box center [372, 251] width 82 height 22
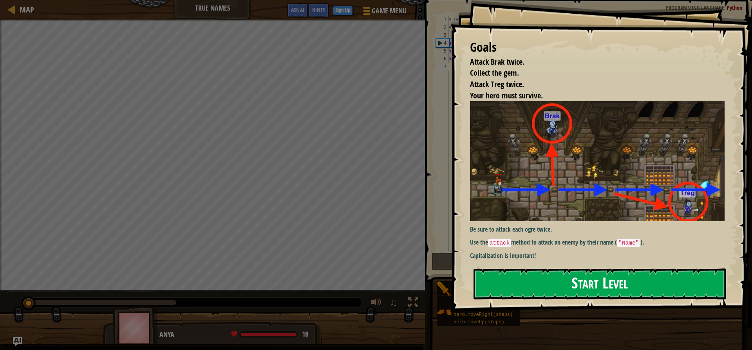
click at [566, 282] on button "Start Level" at bounding box center [600, 283] width 253 height 31
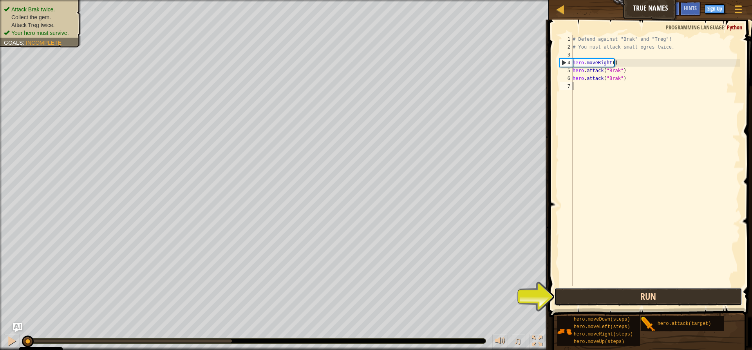
click at [636, 294] on button "Run" at bounding box center [648, 296] width 188 height 18
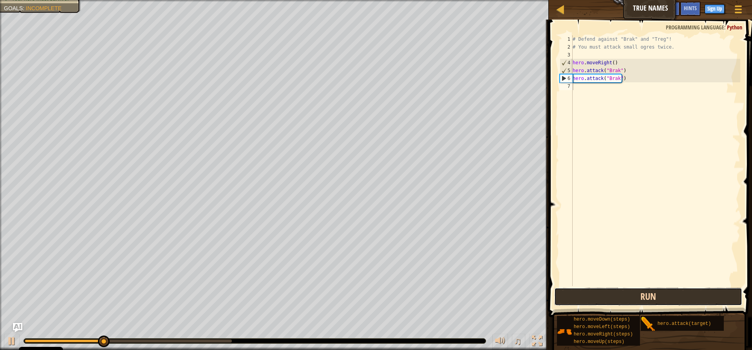
click at [636, 294] on button "Run" at bounding box center [648, 296] width 188 height 18
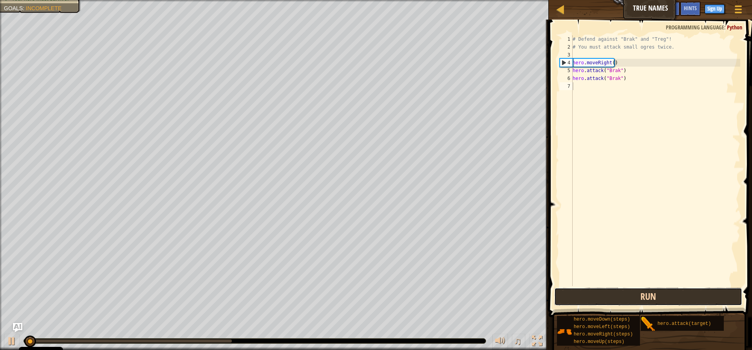
click at [636, 294] on button "Run" at bounding box center [648, 296] width 188 height 18
drag, startPoint x: 636, startPoint y: 294, endPoint x: 641, endPoint y: 292, distance: 5.1
click at [641, 292] on button "Run" at bounding box center [648, 296] width 188 height 18
click at [641, 292] on button "Running" at bounding box center [648, 296] width 188 height 18
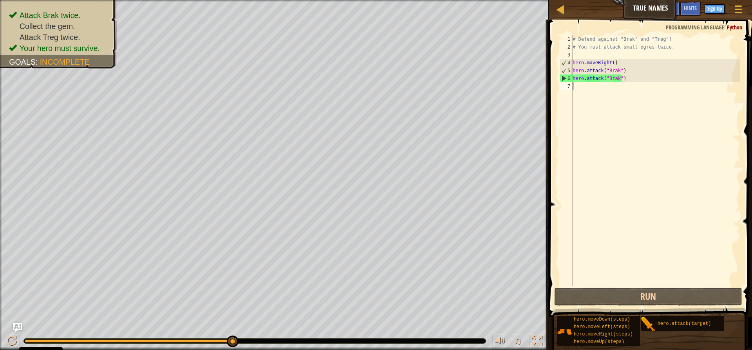
type textarea "h"
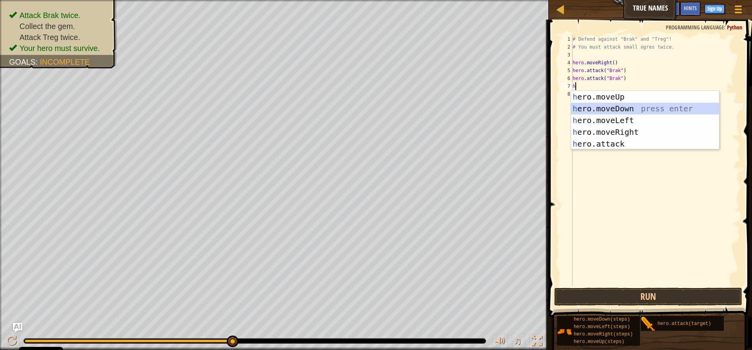
drag, startPoint x: 619, startPoint y: 110, endPoint x: 623, endPoint y: 108, distance: 4.4
click at [623, 108] on div "h ero.moveUp press enter h ero.moveDown press enter h ero.moveLeft press enter …" at bounding box center [645, 132] width 148 height 82
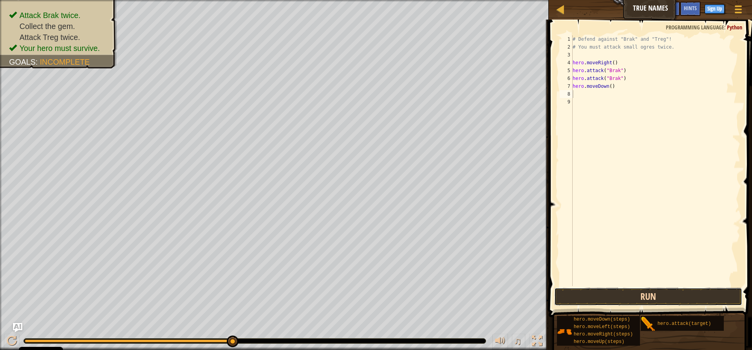
click at [646, 298] on button "Run" at bounding box center [648, 296] width 188 height 18
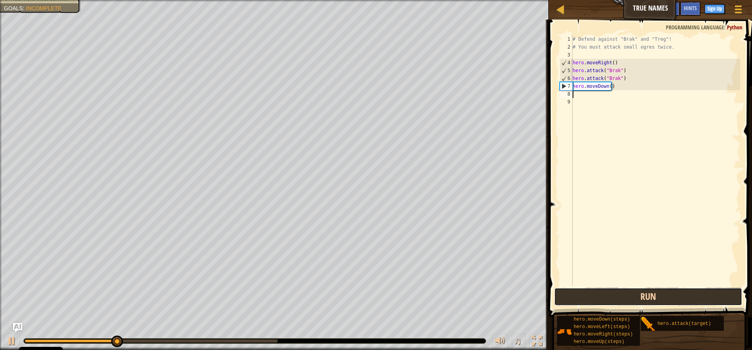
click at [646, 294] on button "Run" at bounding box center [648, 296] width 188 height 18
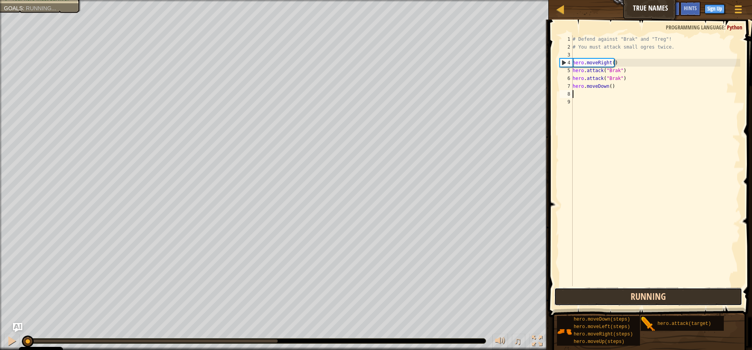
click at [646, 294] on button "Running" at bounding box center [648, 296] width 188 height 18
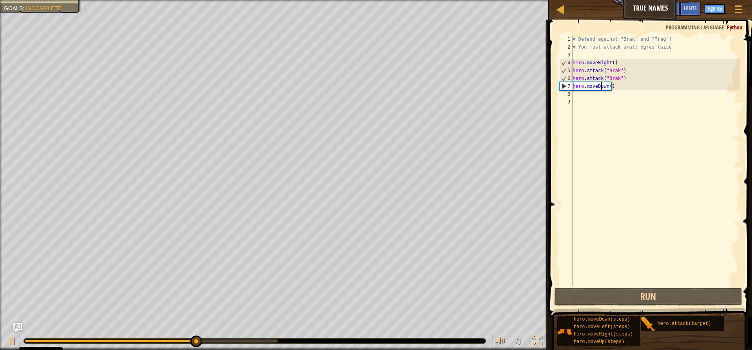
click at [602, 87] on div "# Defend against "Brak" and "Treg"! # You must attack small ogres twice. hero .…" at bounding box center [655, 168] width 169 height 266
click at [611, 87] on div "# Defend against "Brak" and "Treg"! # You must attack small ogres twice. hero .…" at bounding box center [655, 168] width 169 height 266
click at [564, 87] on div "7" at bounding box center [566, 86] width 13 height 8
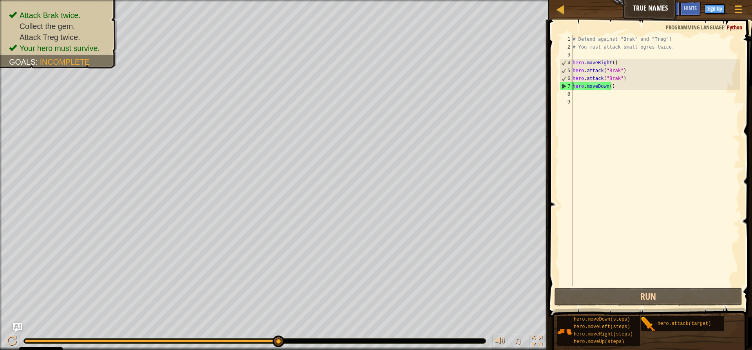
click at [569, 85] on div "7" at bounding box center [566, 86] width 13 height 8
click at [578, 82] on div "# Defend against "Brak" and "Treg"! # You must attack small ogres twice. hero .…" at bounding box center [655, 168] width 169 height 266
type textarea "hero.moveDown()"
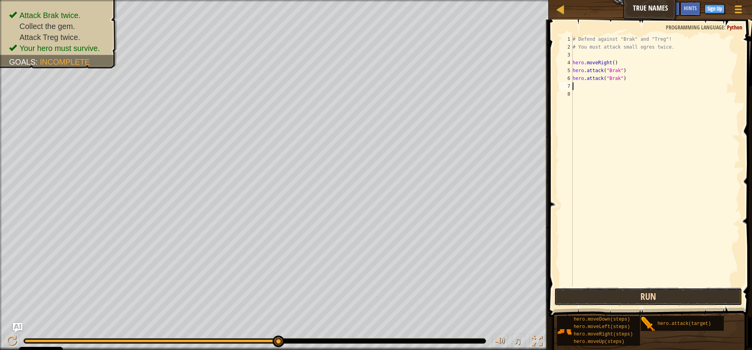
click at [665, 295] on button "Run" at bounding box center [648, 296] width 188 height 18
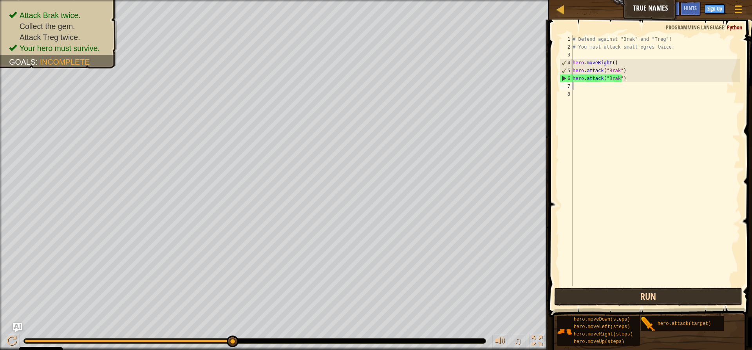
type textarea "h"
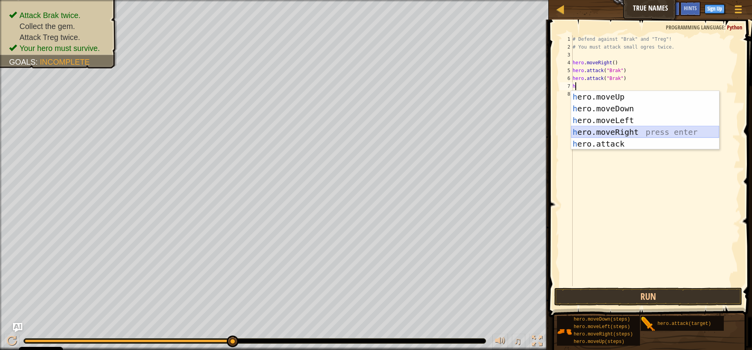
click at [612, 134] on div "h ero.moveUp press enter h ero.moveDown press enter h ero.moveLeft press enter …" at bounding box center [645, 132] width 148 height 82
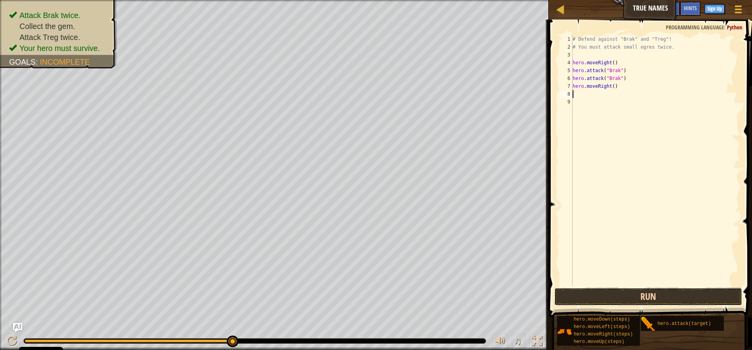
click at [652, 289] on button "Run" at bounding box center [648, 296] width 188 height 18
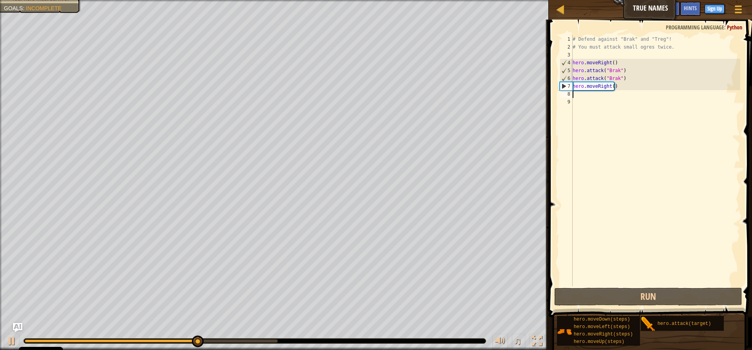
click at [652, 287] on span at bounding box center [651, 157] width 210 height 320
click at [649, 285] on div "# Defend against "Brak" and "Treg"! # You must attack small ogres twice. hero .…" at bounding box center [655, 168] width 169 height 266
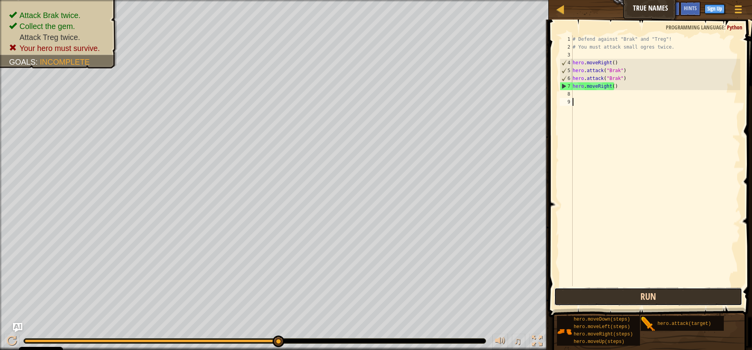
click at [609, 297] on button "Run" at bounding box center [648, 296] width 188 height 18
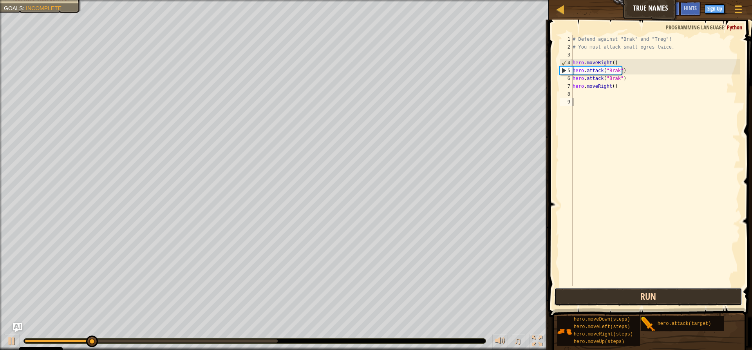
click at [605, 299] on button "Run" at bounding box center [648, 296] width 188 height 18
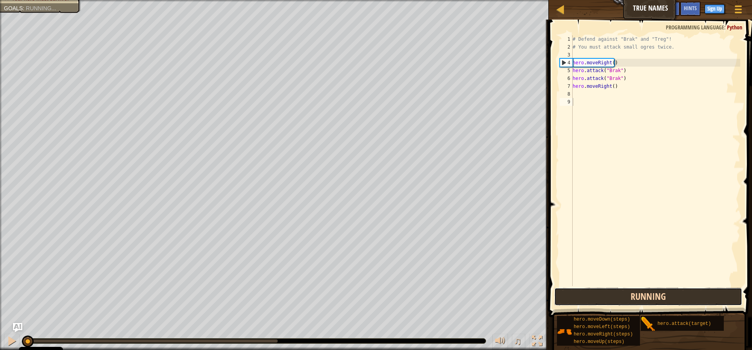
click at [603, 295] on button "Running" at bounding box center [648, 296] width 188 height 18
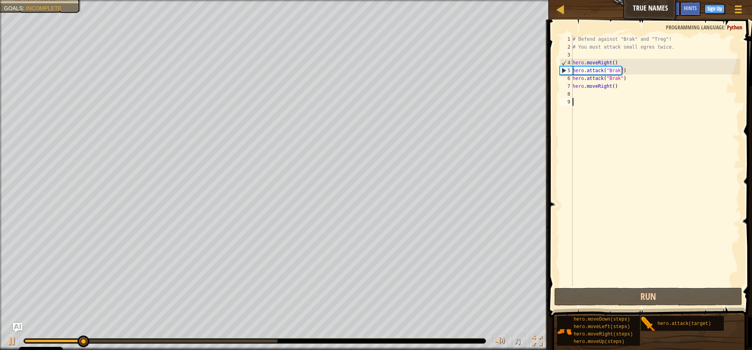
drag, startPoint x: 613, startPoint y: 264, endPoint x: 620, endPoint y: 261, distance: 7.0
drag, startPoint x: 622, startPoint y: 257, endPoint x: 626, endPoint y: 237, distance: 20.4
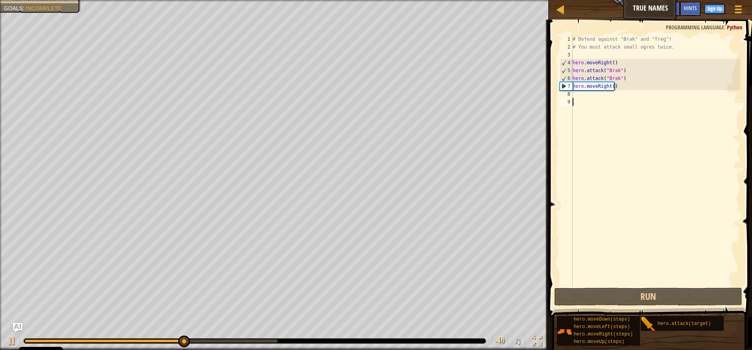
drag, startPoint x: 612, startPoint y: 208, endPoint x: 607, endPoint y: 204, distance: 5.9
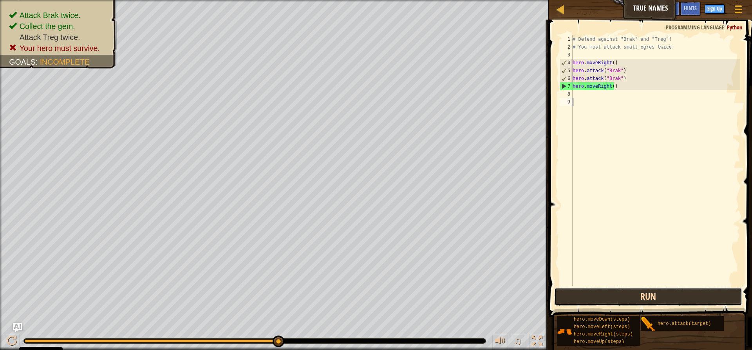
click at [562, 294] on button "Run" at bounding box center [648, 296] width 188 height 18
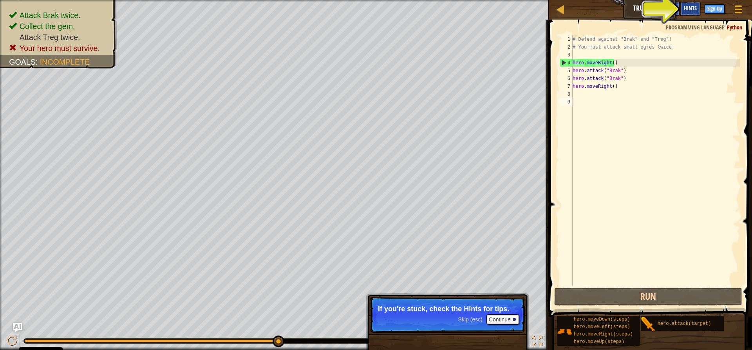
click at [692, 4] on div "Hints" at bounding box center [690, 9] width 21 height 14
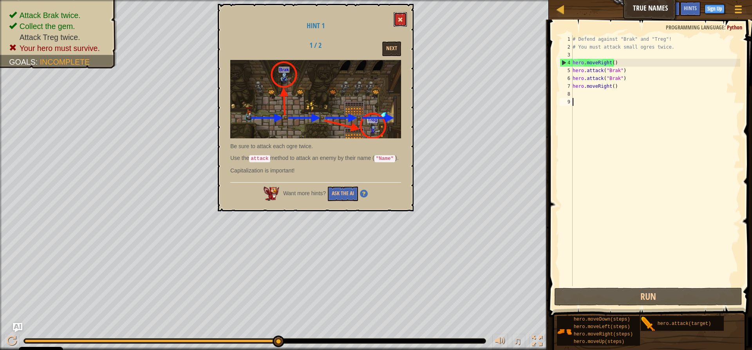
click at [399, 16] on button at bounding box center [400, 19] width 13 height 14
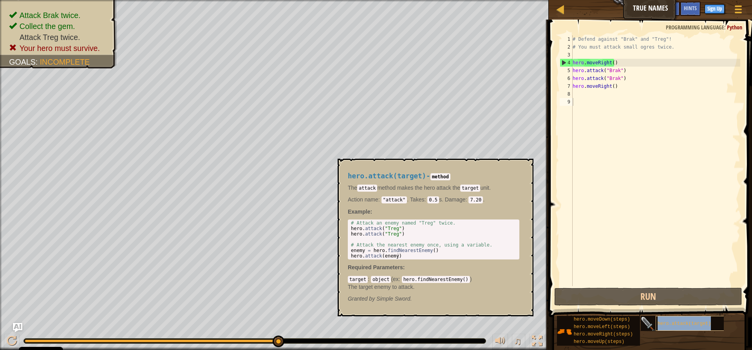
click at [683, 325] on span "hero.attack(target)" at bounding box center [685, 323] width 54 height 5
click at [576, 94] on div "# Defend against "Brak" and "Treg"! # You must attack small ogres twice. hero .…" at bounding box center [655, 168] width 169 height 266
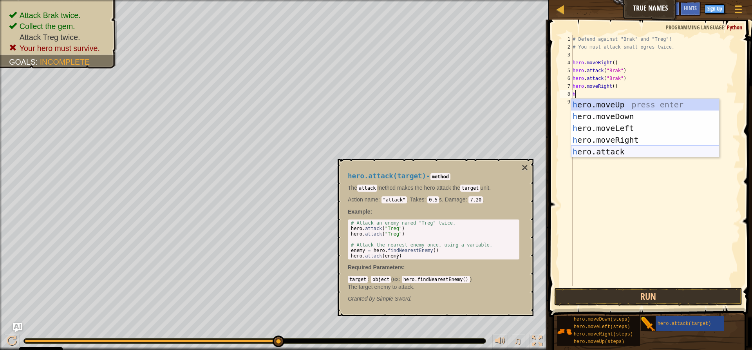
click at [642, 152] on div "h ero.moveUp press enter h ero.moveDown press enter h ero.moveLeft press enter …" at bounding box center [645, 140] width 148 height 82
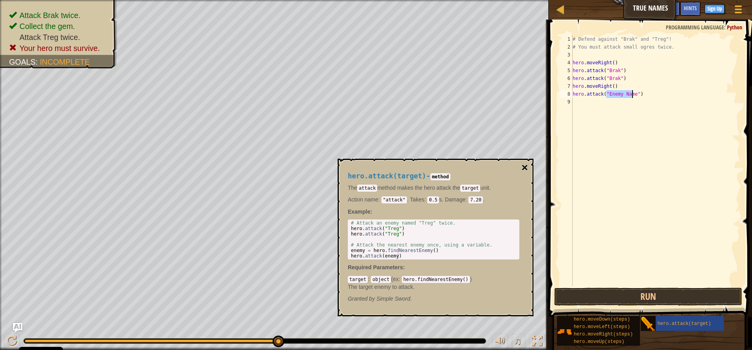
click at [525, 170] on button "×" at bounding box center [525, 167] width 6 height 11
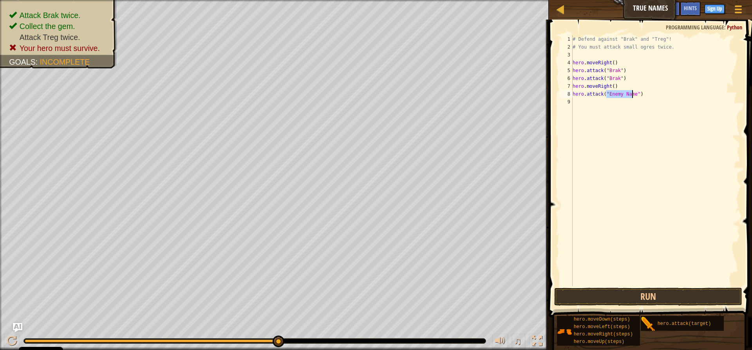
click at [634, 95] on div "# Defend against "Brak" and "Treg"! # You must attack small ogres twice. hero .…" at bounding box center [655, 168] width 169 height 266
click at [632, 95] on div "# Defend against "Brak" and "Treg"! # You must attack small ogres twice. hero .…" at bounding box center [655, 168] width 169 height 266
click at [636, 296] on button "Run" at bounding box center [648, 296] width 188 height 18
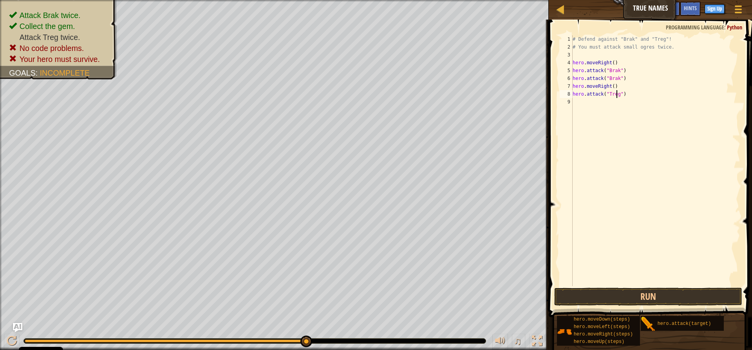
type textarea "hero.attack("Treg")"
drag, startPoint x: 751, startPoint y: 72, endPoint x: 686, endPoint y: 147, distance: 99.2
drag, startPoint x: 686, startPoint y: 147, endPoint x: 730, endPoint y: 342, distance: 199.5
click at [752, 298] on span at bounding box center [651, 157] width 210 height 320
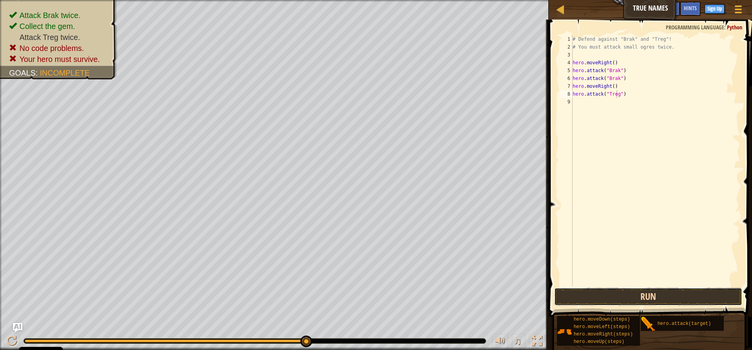
click at [693, 288] on button "Run" at bounding box center [648, 296] width 188 height 18
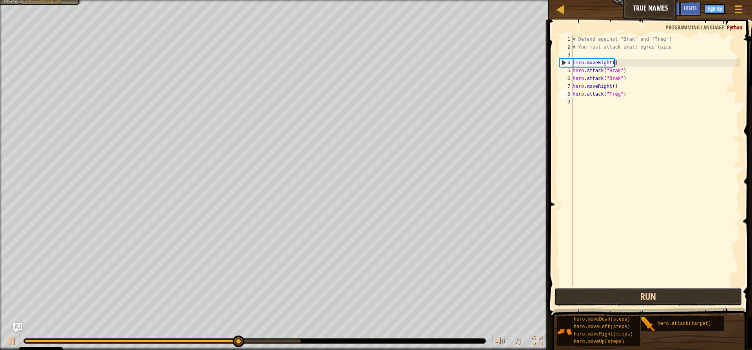
drag, startPoint x: 702, startPoint y: 290, endPoint x: 709, endPoint y: 304, distance: 15.6
click at [709, 304] on button "Run" at bounding box center [648, 296] width 188 height 18
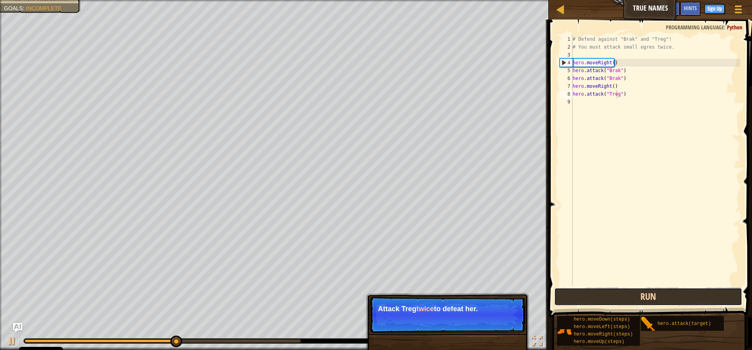
click at [696, 290] on button "Run" at bounding box center [648, 296] width 188 height 18
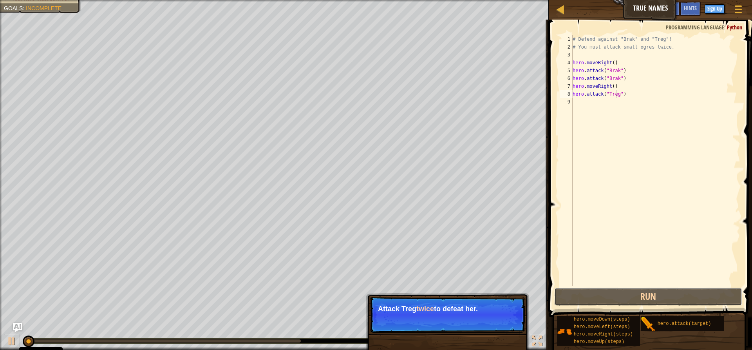
drag, startPoint x: 694, startPoint y: 289, endPoint x: 696, endPoint y: 275, distance: 14.2
click at [696, 275] on div "hero.attack("Treg") 1 2 3 4 5 6 7 8 9 # Defend against "Brak" and "Treg"! # You…" at bounding box center [649, 184] width 206 height 320
click at [697, 274] on div "# Defend against "Brak" and "Treg"! # You must attack small ogres twice. hero .…" at bounding box center [655, 168] width 169 height 266
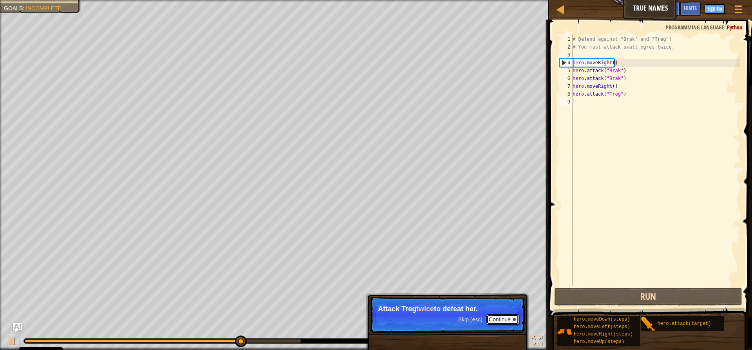
click at [503, 321] on button "Continue" at bounding box center [502, 319] width 33 height 10
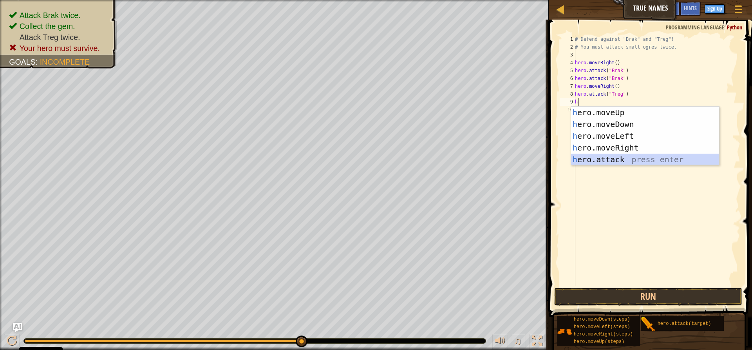
click at [577, 158] on div "h ero.moveUp press enter h ero.moveDown press enter h ero.moveLeft press enter …" at bounding box center [645, 148] width 148 height 82
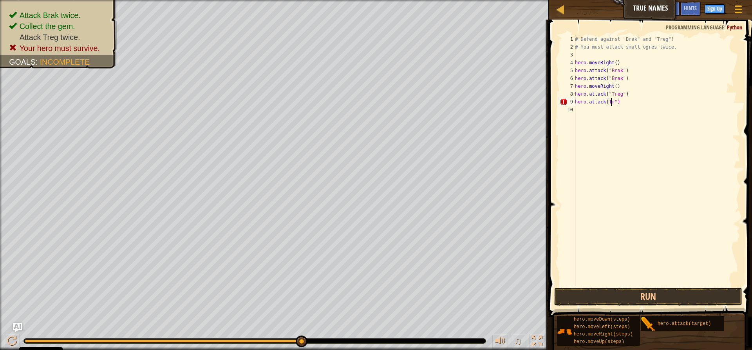
scroll to position [4, 3]
click at [626, 103] on div "# Defend against "Brak" and "Treg"! # You must attack small ogres twice. hero .…" at bounding box center [656, 168] width 167 height 266
type textarea "h"
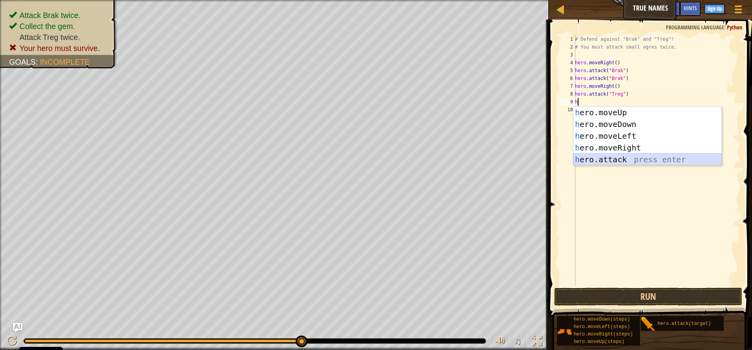
drag, startPoint x: 617, startPoint y: 154, endPoint x: 619, endPoint y: 163, distance: 9.3
click at [619, 162] on div "h ero.moveUp press enter h ero.moveDown press enter h ero.moveLeft press enter …" at bounding box center [647, 148] width 148 height 82
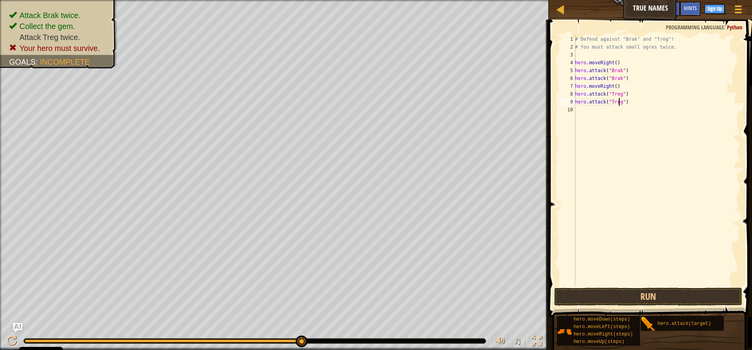
scroll to position [4, 4]
click at [628, 296] on button "Run" at bounding box center [648, 296] width 188 height 18
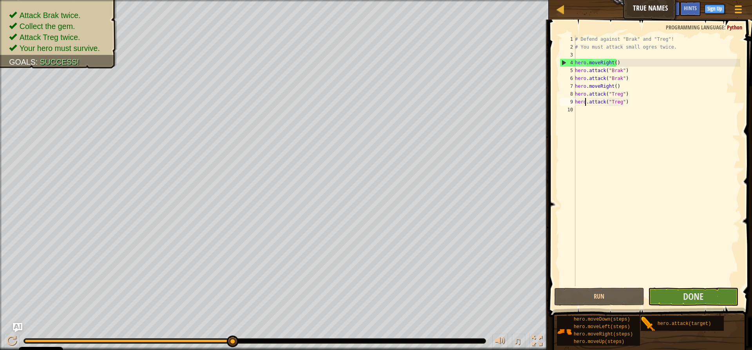
drag, startPoint x: 586, startPoint y: 100, endPoint x: 585, endPoint y: 134, distance: 33.7
click at [585, 112] on div "# Defend against "Brak" and "Treg"! # You must attack small ogres twice. hero .…" at bounding box center [656, 168] width 167 height 266
type textarea "hero.attack("Treg")"
type textarea "heroh"
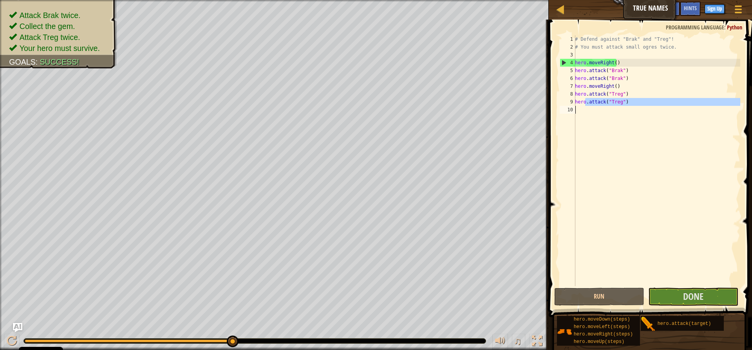
scroll to position [4, 0]
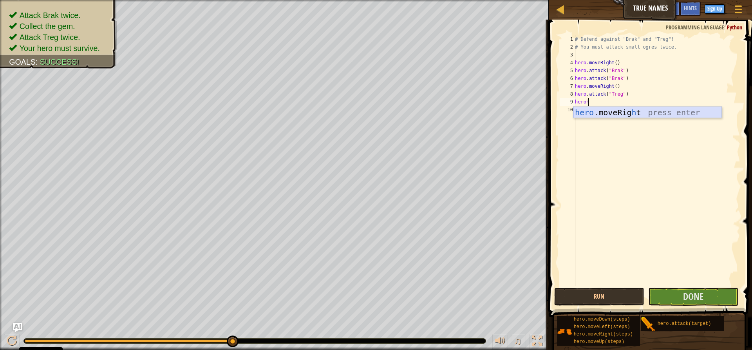
click at [614, 111] on div "hero .moveRig h t press enter" at bounding box center [647, 124] width 148 height 35
click at [682, 283] on div "# Defend against "Brak" and "Treg"! # You must attack small ogres twice. hero .…" at bounding box center [656, 168] width 167 height 266
click at [673, 289] on button "Done" at bounding box center [693, 296] width 90 height 18
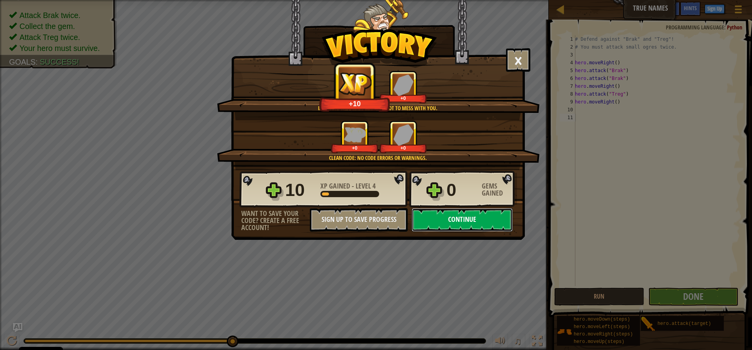
click at [462, 224] on button "Continue" at bounding box center [462, 220] width 101 height 24
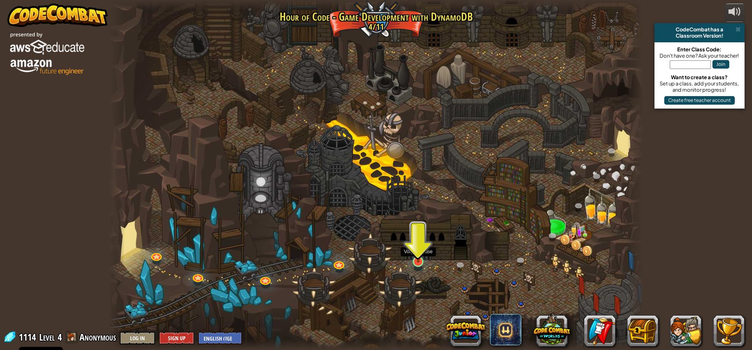
click at [416, 248] on img at bounding box center [418, 246] width 14 height 33
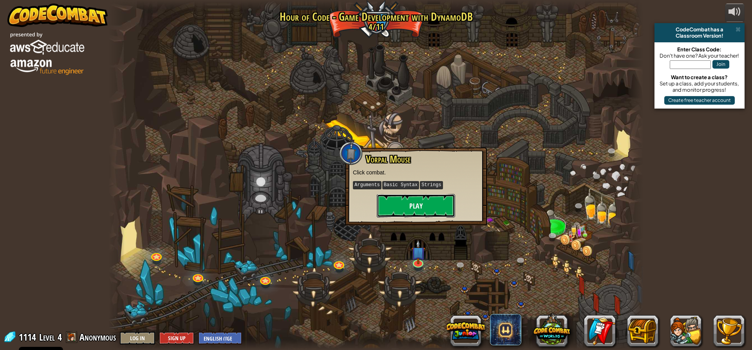
click at [379, 199] on button "Play" at bounding box center [416, 206] width 78 height 24
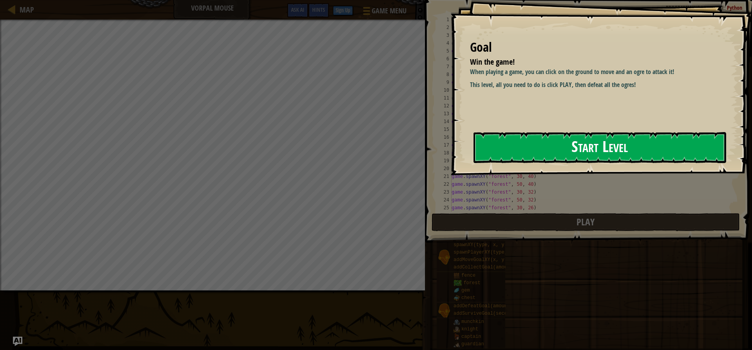
click at [556, 148] on button "Start Level" at bounding box center [600, 147] width 253 height 31
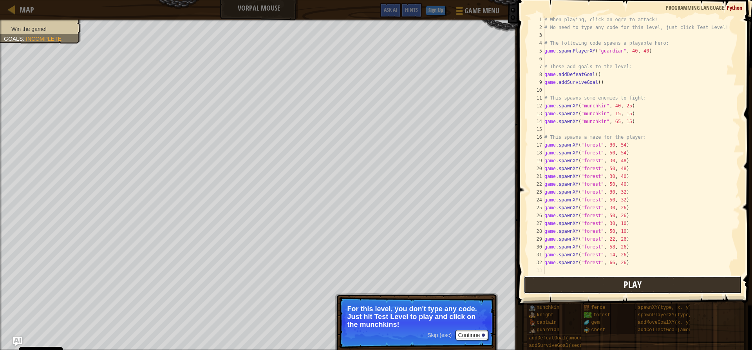
click at [659, 281] on button "Play" at bounding box center [633, 285] width 218 height 18
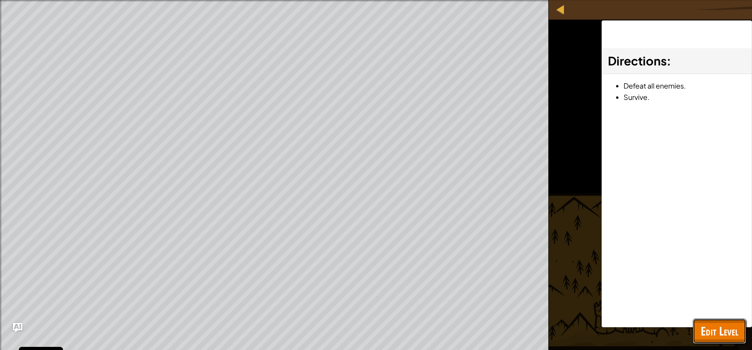
click at [718, 325] on span "Edit Level" at bounding box center [720, 331] width 38 height 16
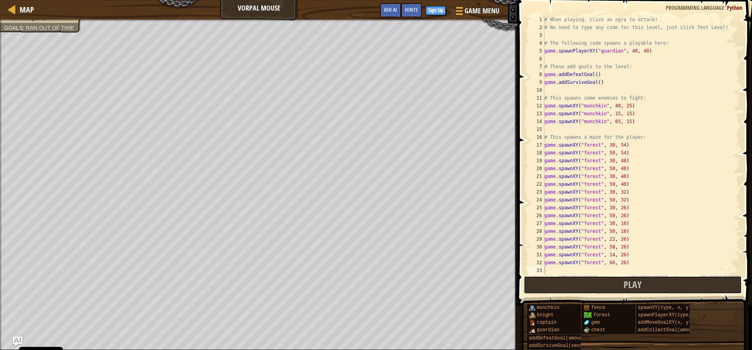
drag, startPoint x: 548, startPoint y: 278, endPoint x: 553, endPoint y: 283, distance: 6.9
click at [553, 283] on button "Play" at bounding box center [633, 285] width 218 height 18
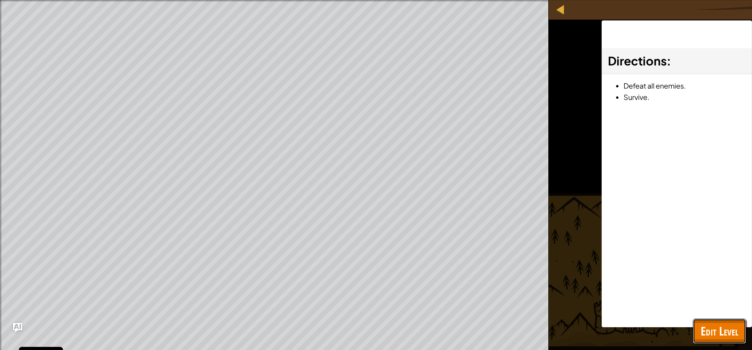
click at [700, 331] on button "Edit Level" at bounding box center [719, 330] width 53 height 25
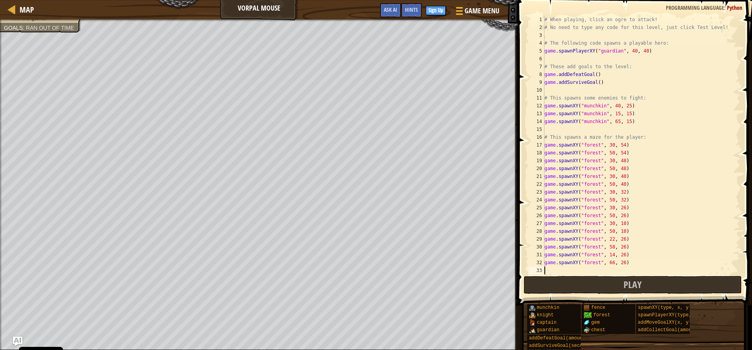
click at [549, 271] on div "# When playing, click an ogre to attack! # No need to type any code for this le…" at bounding box center [641, 153] width 197 height 274
type textarea "h"
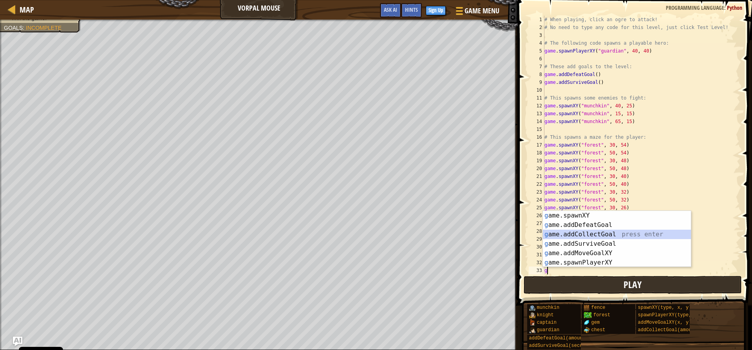
drag, startPoint x: 583, startPoint y: 233, endPoint x: 595, endPoint y: 281, distance: 49.4
click at [595, 8] on body "Cookie Policy CodeCombat uses a few essential and non-essential cookies. Privac…" at bounding box center [376, 4] width 752 height 8
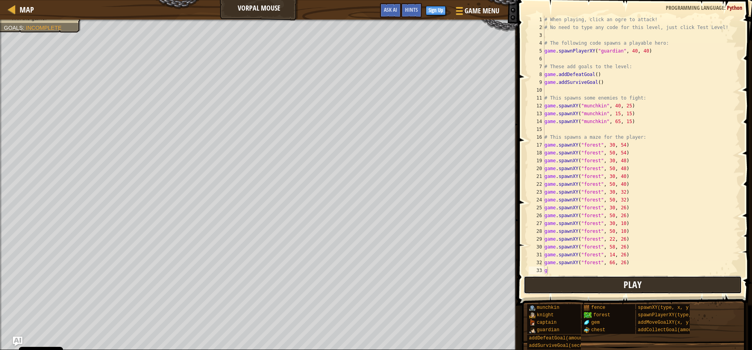
click at [623, 284] on button "Play" at bounding box center [633, 285] width 218 height 18
click at [645, 281] on button "Play" at bounding box center [633, 285] width 218 height 18
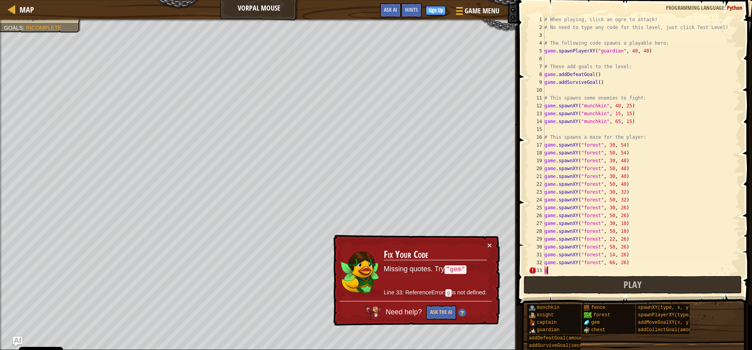
click at [592, 268] on div "# When playing, click an ogre to attack! # No need to type any code for this le…" at bounding box center [638, 153] width 191 height 274
click at [589, 270] on div "# When playing, click an ogre to attack! # No need to type any code for this le…" at bounding box center [638, 153] width 191 height 274
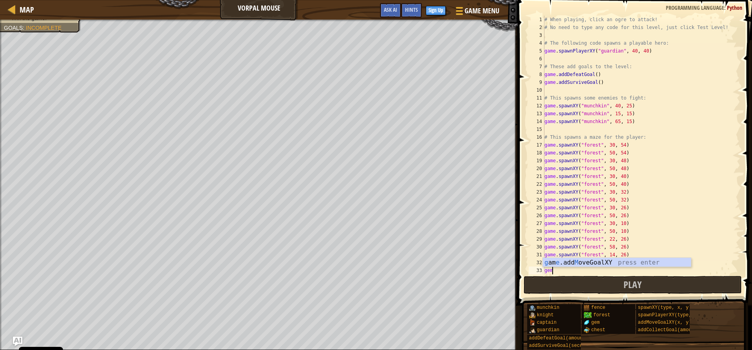
scroll to position [4, 0]
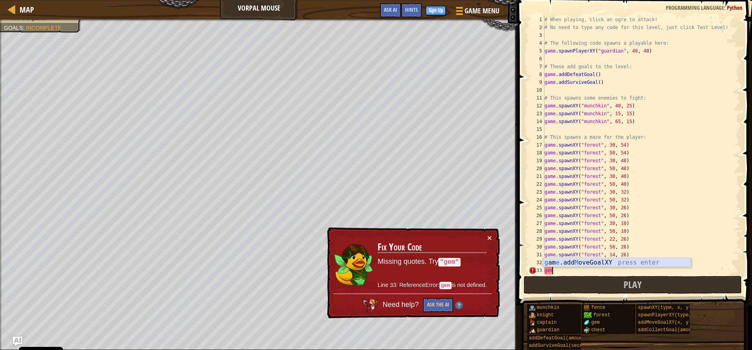
click at [590, 262] on div "g am e .add M oveGoalXY press enter" at bounding box center [617, 272] width 148 height 28
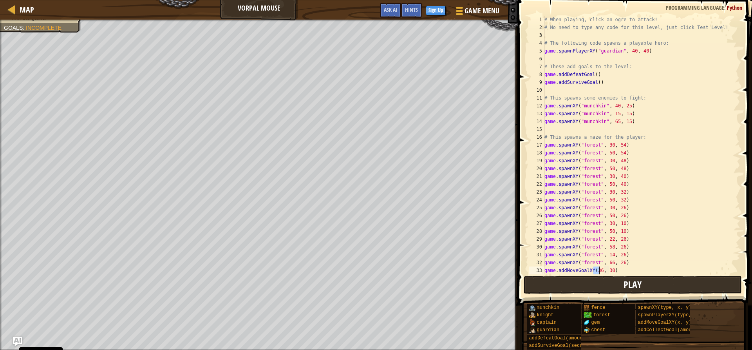
type textarea "game.addMoveGoalXY(36, 30)"
click at [603, 287] on button "Play" at bounding box center [633, 285] width 218 height 18
